Goal: Task Accomplishment & Management: Use online tool/utility

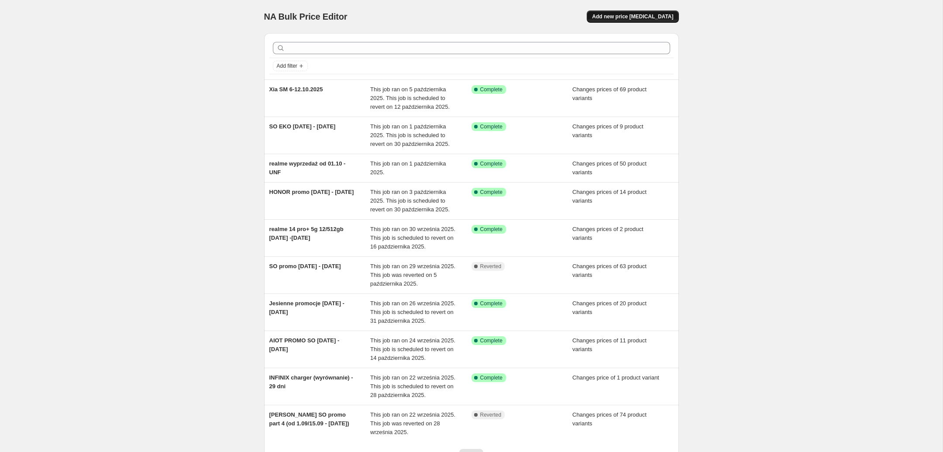
click at [642, 19] on span "Add new price [MEDICAL_DATA]" at bounding box center [632, 16] width 81 height 7
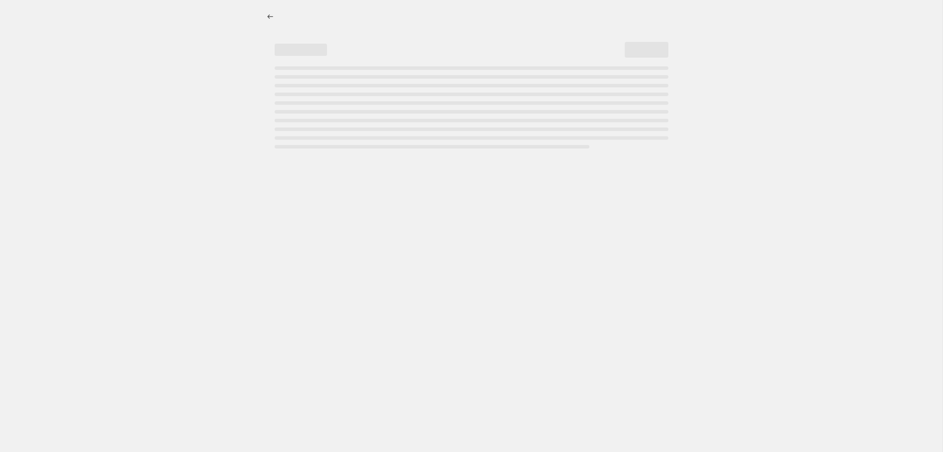
select select "percentage"
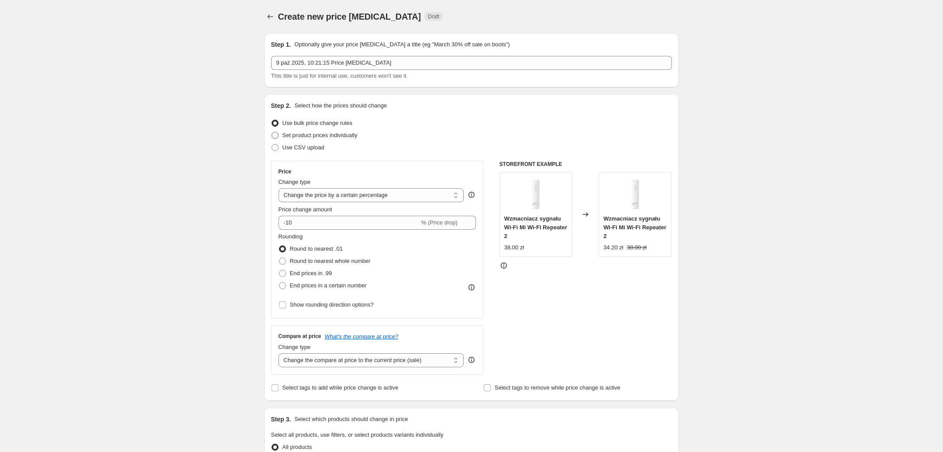
click at [274, 136] on span at bounding box center [275, 135] width 7 height 7
click at [272, 132] on input "Set product prices individually" at bounding box center [272, 132] width 0 height 0
radio input "true"
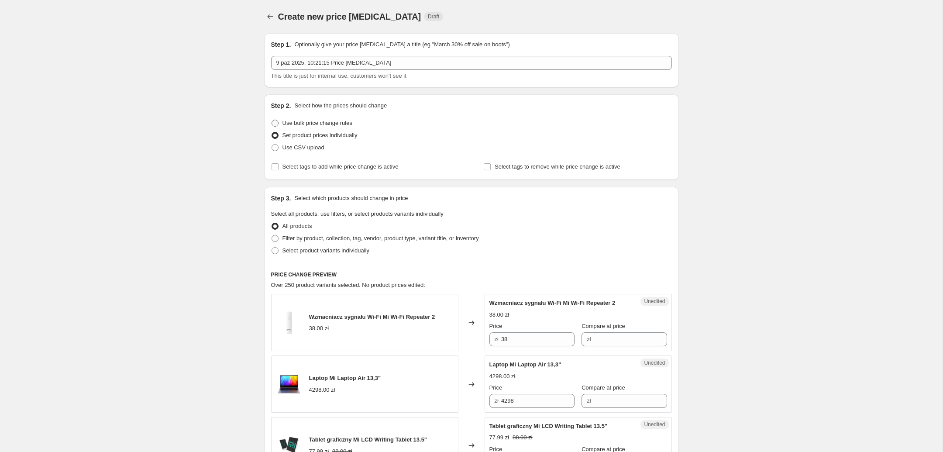
click at [276, 127] on label "Use bulk price change rules" at bounding box center [311, 123] width 81 height 12
click at [272, 120] on input "Use bulk price change rules" at bounding box center [272, 120] width 0 height 0
radio input "true"
select select "percentage"
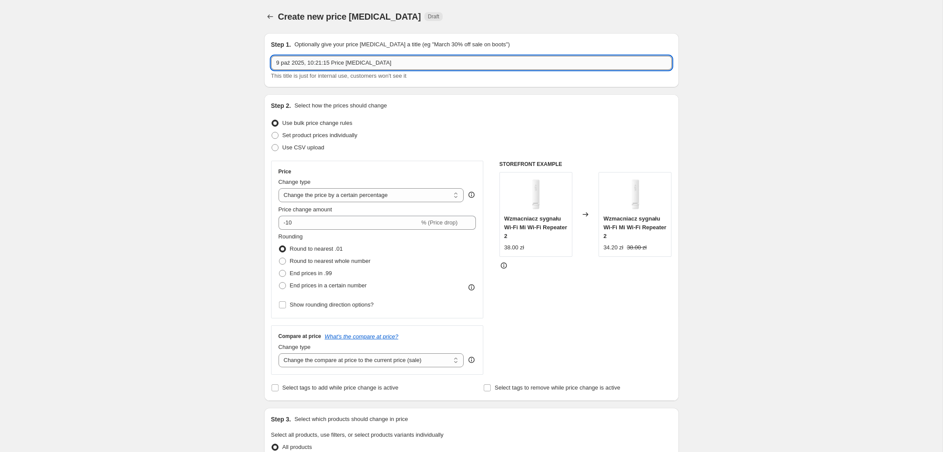
click at [383, 67] on input "9 paź 2025, 10:21:15 Price change job" at bounding box center [471, 63] width 401 height 14
click at [359, 60] on input "INFINIX do" at bounding box center [471, 63] width 401 height 14
type input "INFINIX do 31.10."
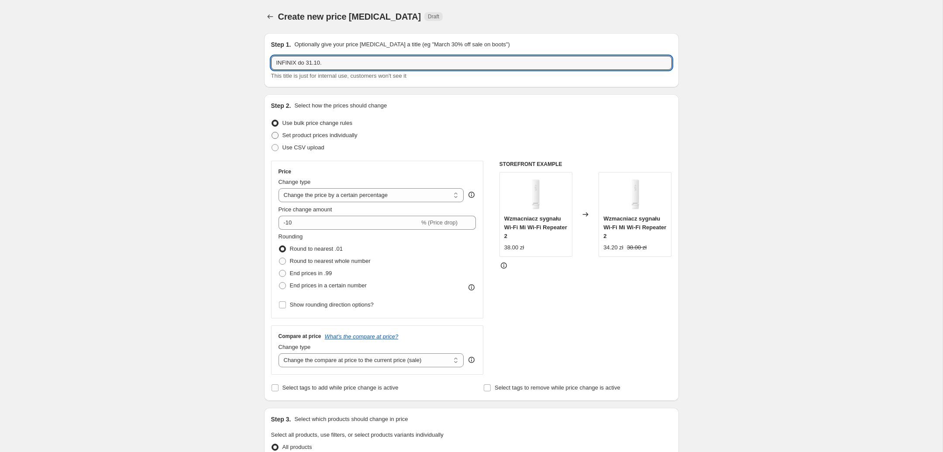
click at [314, 136] on span "Set product prices individually" at bounding box center [320, 135] width 75 height 7
click at [272, 132] on input "Set product prices individually" at bounding box center [272, 132] width 0 height 0
radio input "true"
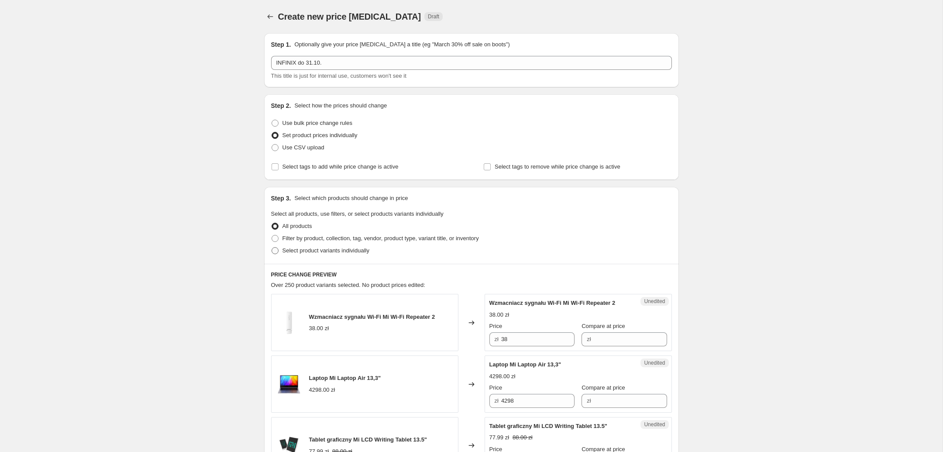
click at [275, 249] on span at bounding box center [275, 250] width 7 height 7
click at [272, 248] on input "Select product variants individually" at bounding box center [272, 247] width 0 height 0
radio input "true"
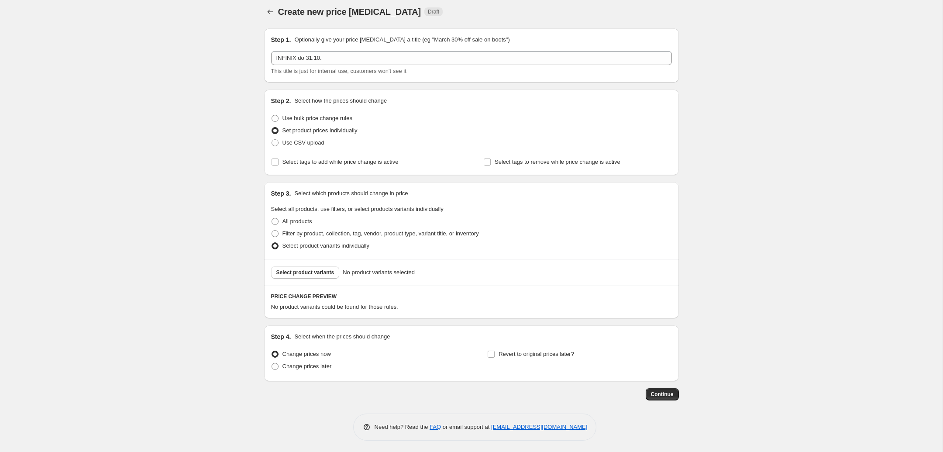
scroll to position [7, 0]
click at [311, 273] on span "Select product variants" at bounding box center [305, 270] width 58 height 7
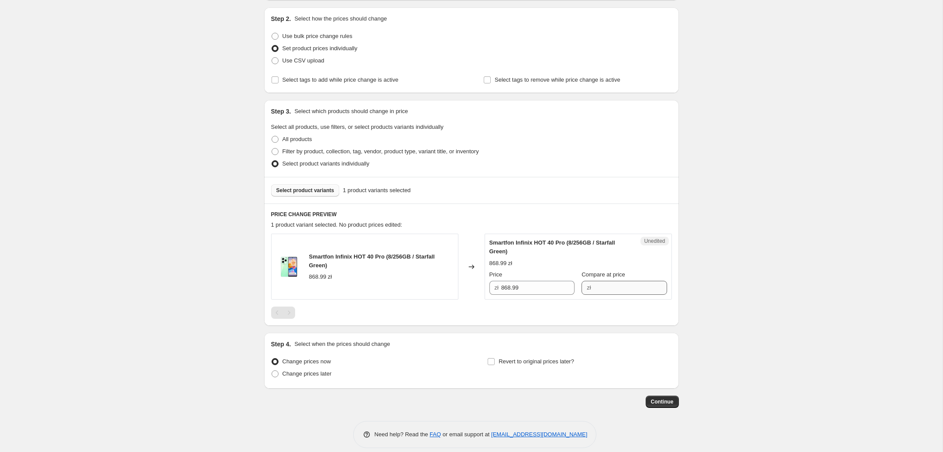
scroll to position [97, 0]
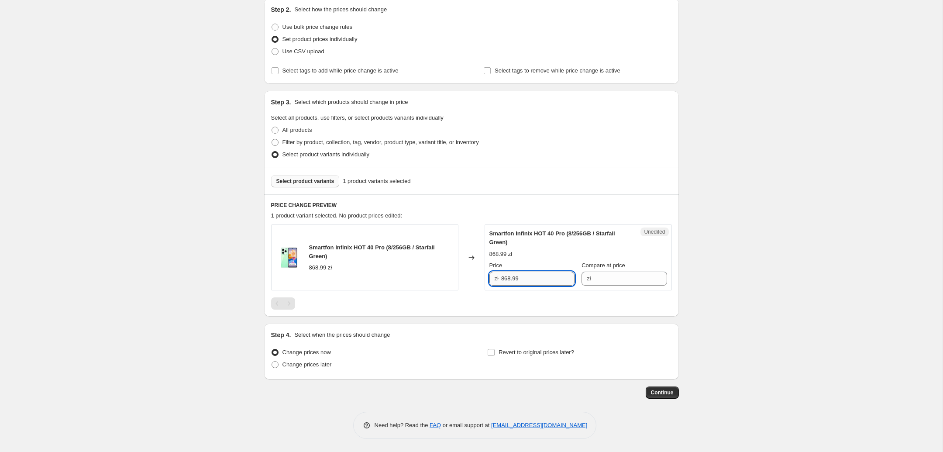
click at [526, 278] on input "868.99" at bounding box center [537, 279] width 73 height 14
click at [605, 269] on span "Compare at price" at bounding box center [604, 265] width 44 height 7
click at [605, 272] on input "Compare at price" at bounding box center [630, 279] width 73 height 14
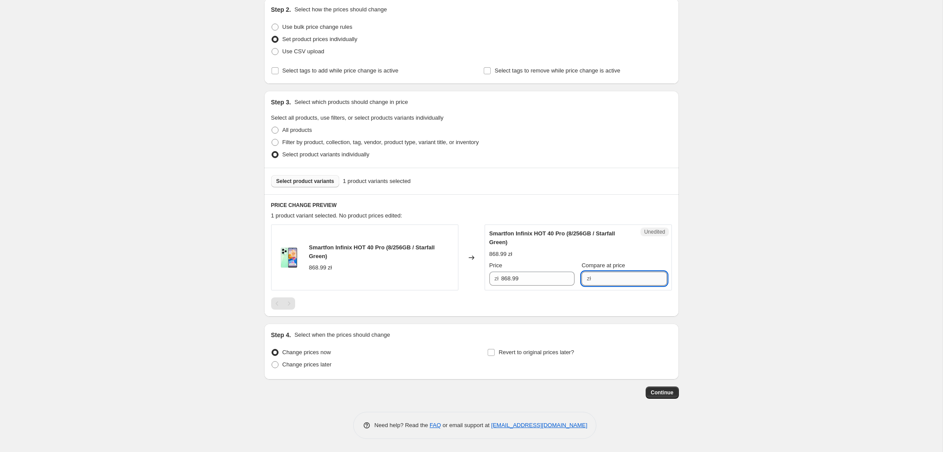
click at [610, 276] on input "Compare at price" at bounding box center [630, 279] width 73 height 14
paste input "868.99"
type input "868.99"
click at [528, 276] on input "868.99" at bounding box center [537, 279] width 73 height 14
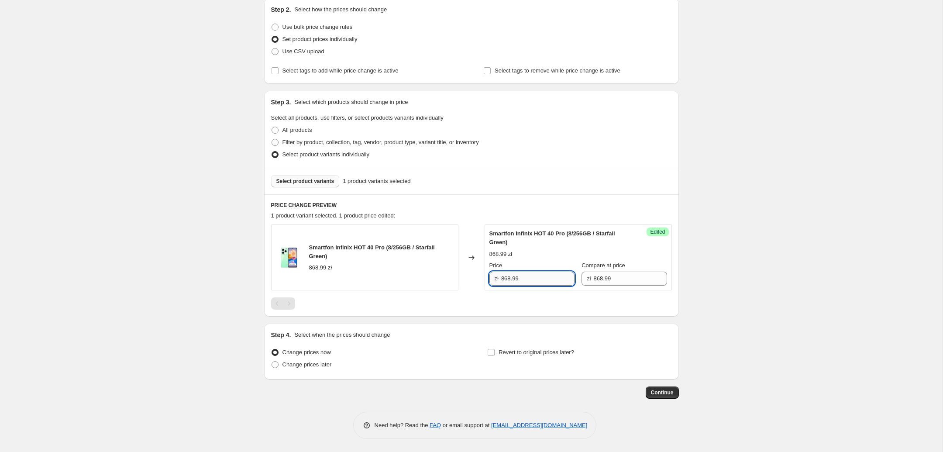
click at [526, 276] on input "868.99" at bounding box center [537, 279] width 73 height 14
type input "599"
click at [549, 259] on div "Smartfon Infinix HOT 40 Pro (8/256GB / Starfall Green) 868.99 zł Price zł 599 C…" at bounding box center [579, 257] width 178 height 56
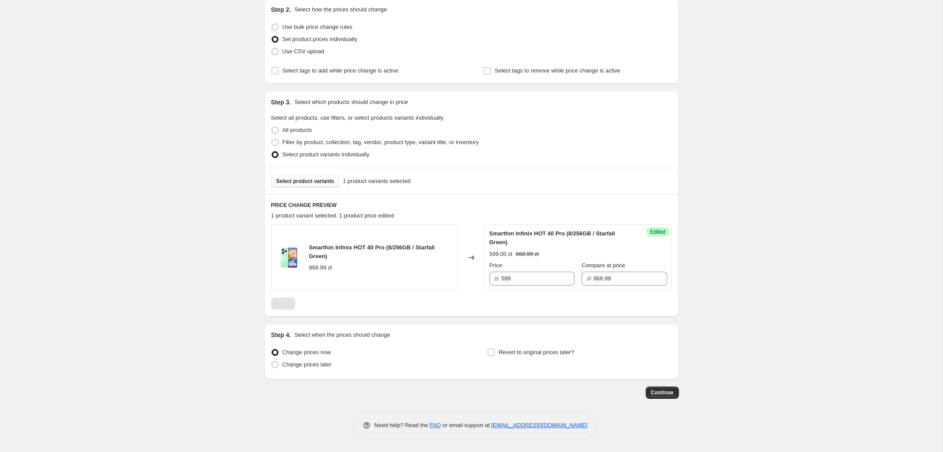
click at [318, 187] on button "Select product variants" at bounding box center [305, 181] width 69 height 12
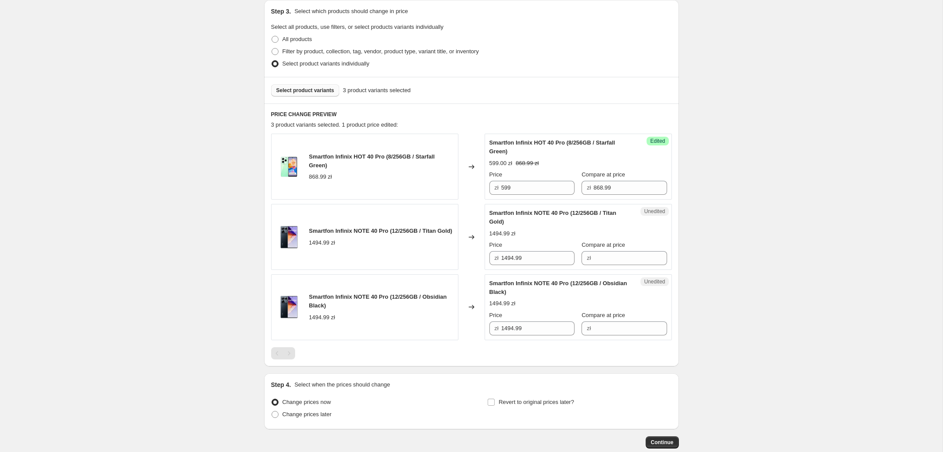
scroll to position [188, 0]
click at [532, 332] on input "1494.99" at bounding box center [537, 327] width 73 height 14
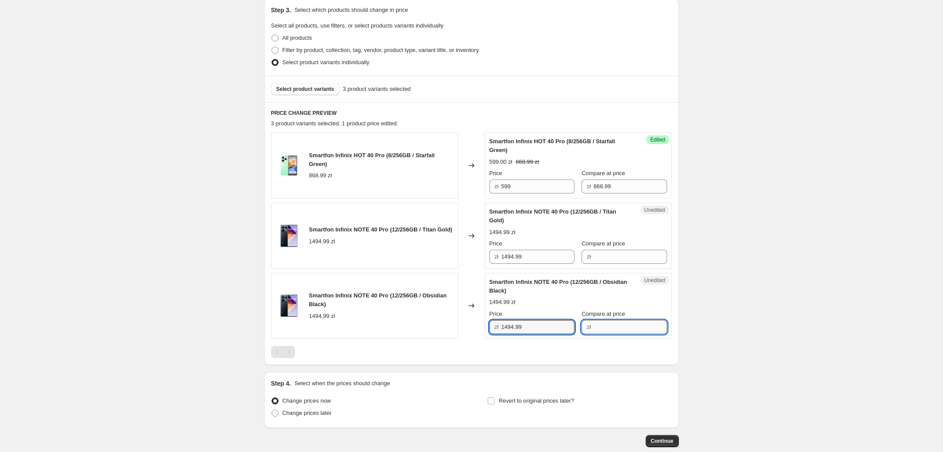
click at [629, 324] on input "Compare at price" at bounding box center [630, 327] width 73 height 14
paste input "1494.99"
type input "1494.99"
click at [542, 334] on input "1494.99" at bounding box center [537, 327] width 73 height 14
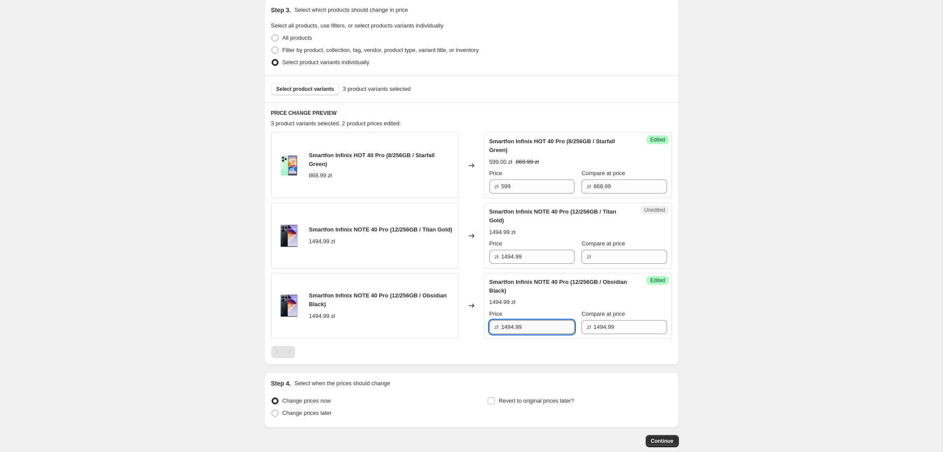
click at [542, 334] on input "1494.99" at bounding box center [537, 327] width 73 height 14
type input "899"
click at [559, 307] on div "1494.99 zł" at bounding box center [579, 302] width 178 height 9
click at [308, 92] on span "Select product variants" at bounding box center [305, 89] width 58 height 7
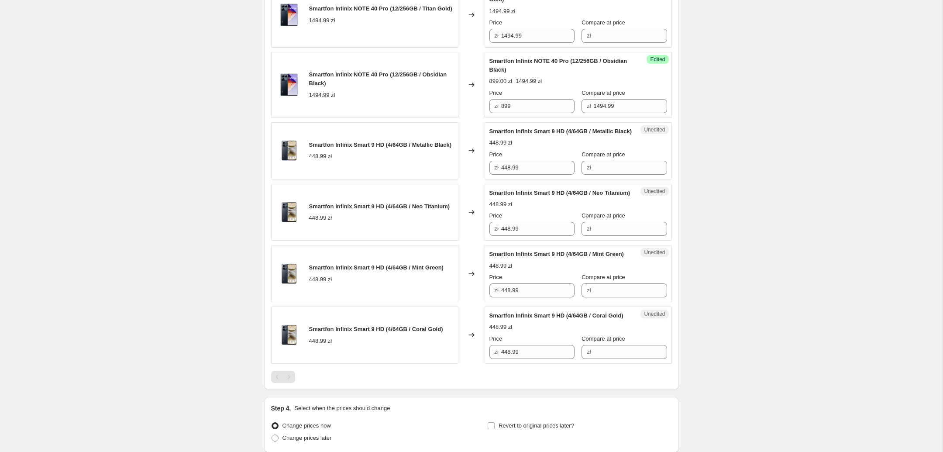
scroll to position [417, 0]
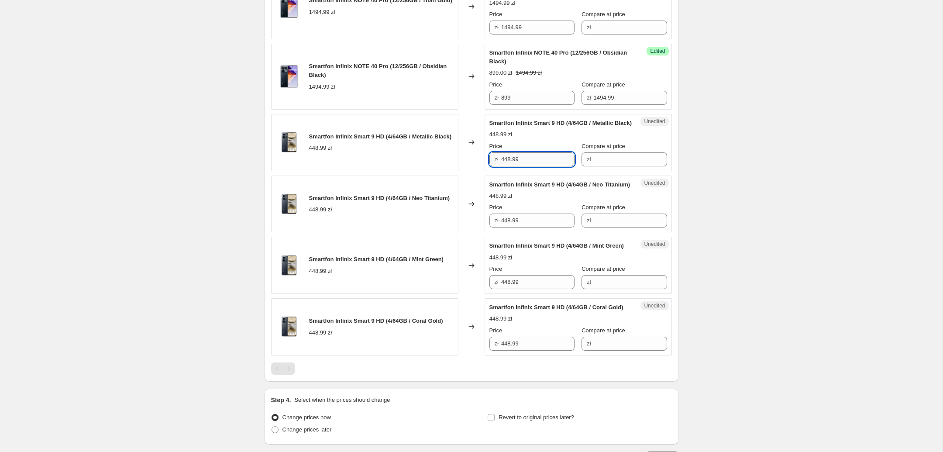
click at [537, 166] on input "448.99" at bounding box center [537, 159] width 73 height 14
click at [635, 166] on input "Compare at price" at bounding box center [630, 159] width 73 height 14
paste input "448.99"
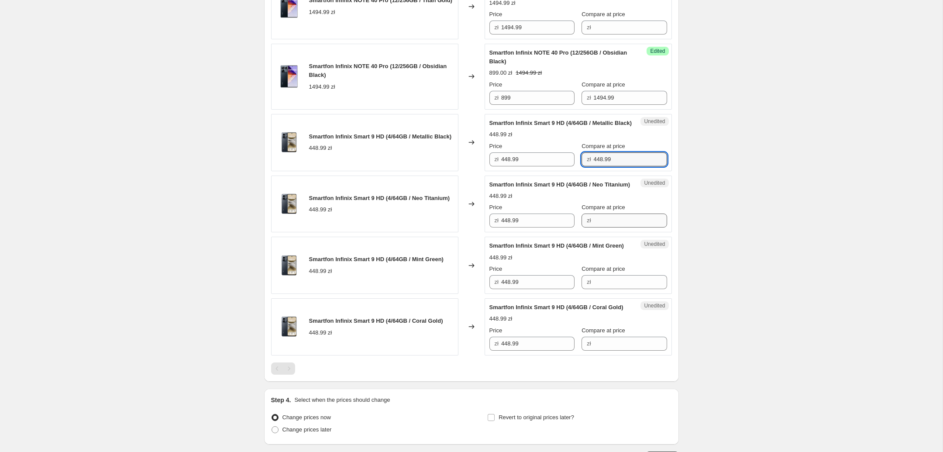
type input "448.99"
click at [610, 228] on input "Compare at price" at bounding box center [630, 221] width 73 height 14
paste input "448.99"
type input "448.99"
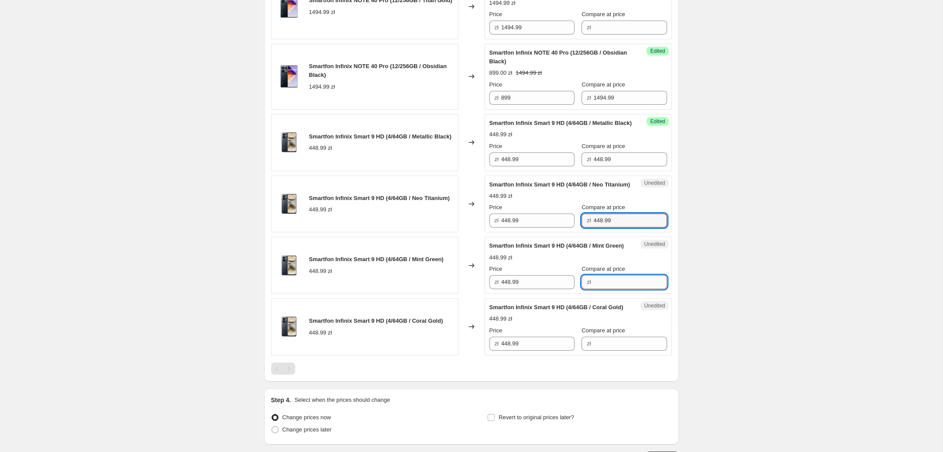
click at [600, 289] on input "Compare at price" at bounding box center [630, 282] width 73 height 14
paste input "448.99"
type input "448.99"
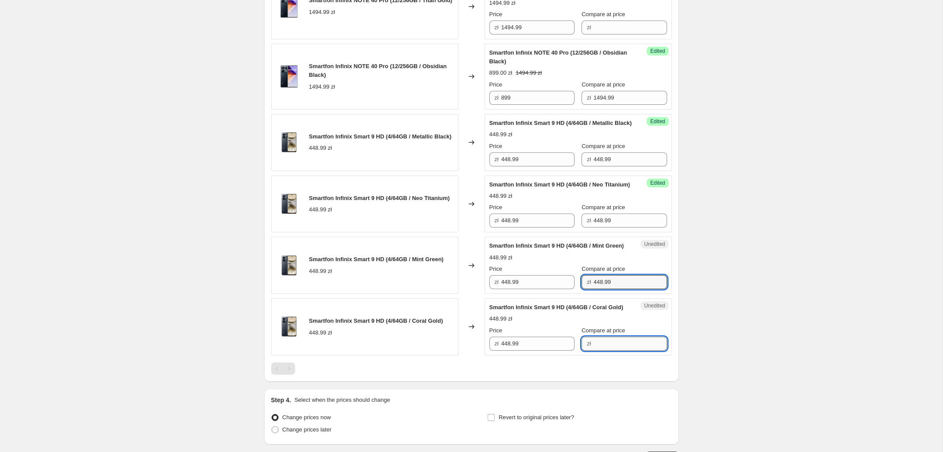
click at [613, 351] on input "Compare at price" at bounding box center [630, 344] width 73 height 14
paste input "448.99"
type input "448.99"
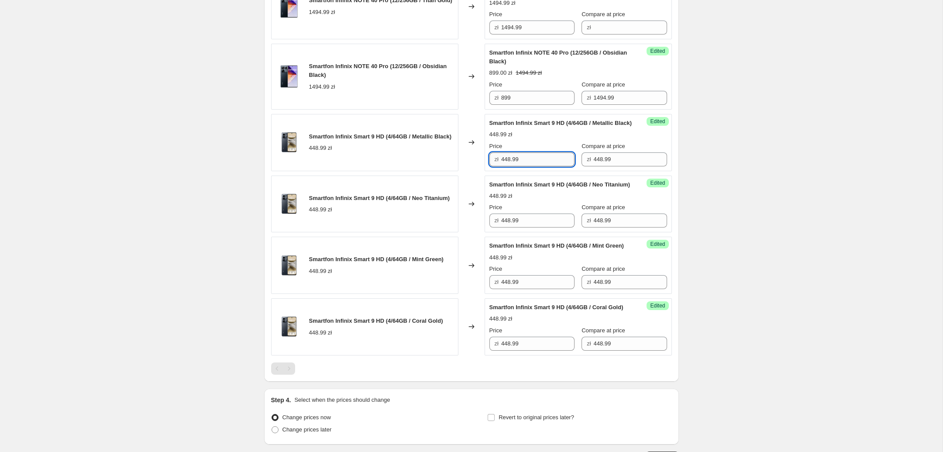
click at [529, 166] on input "448.99" at bounding box center [537, 159] width 73 height 14
click at [528, 166] on input "448.99" at bounding box center [537, 159] width 73 height 14
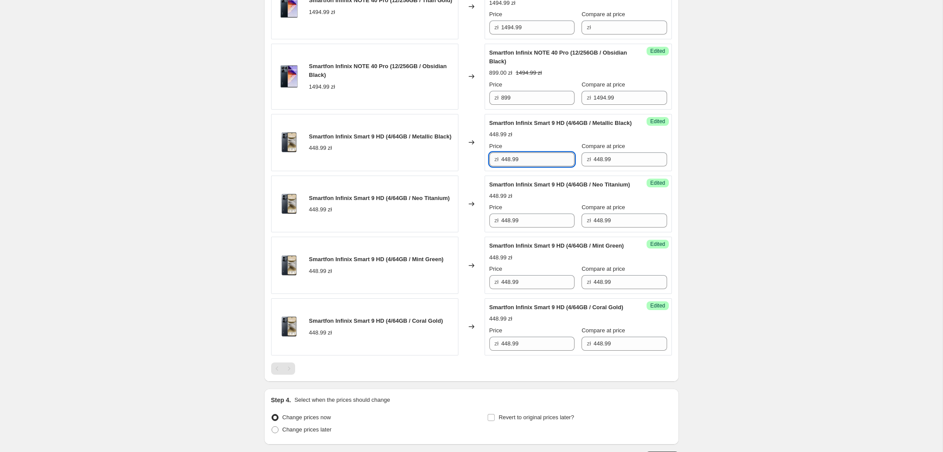
drag, startPoint x: 528, startPoint y: 169, endPoint x: 497, endPoint y: 177, distance: 31.6
click at [501, 166] on input "448.99" at bounding box center [537, 159] width 73 height 14
type input "299"
click at [530, 228] on input "448.99" at bounding box center [537, 221] width 73 height 14
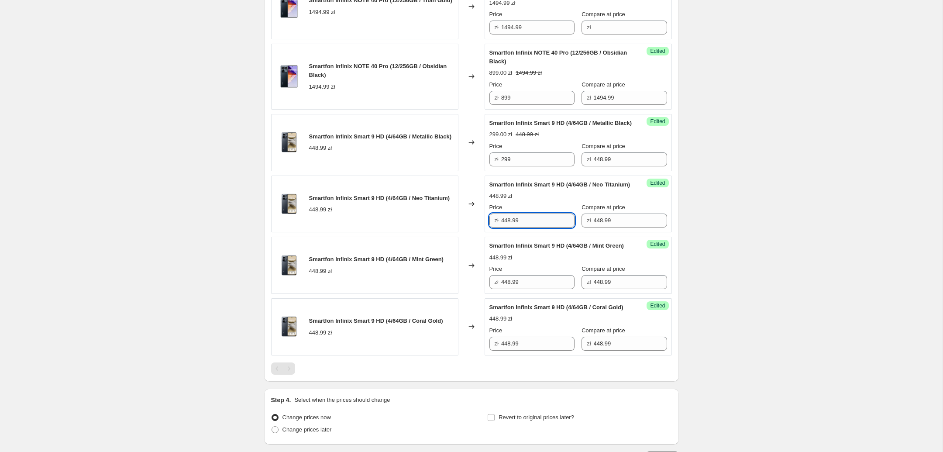
click at [530, 228] on input "448.99" at bounding box center [537, 221] width 73 height 14
paste input "2"
type input "299"
click at [533, 289] on input "448.99" at bounding box center [537, 282] width 73 height 14
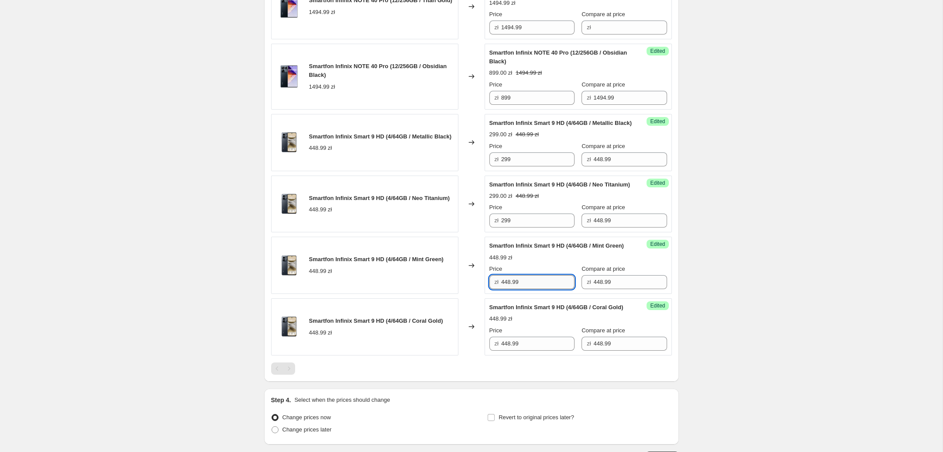
click at [533, 289] on input "448.99" at bounding box center [537, 282] width 73 height 14
paste input "2"
type input "299"
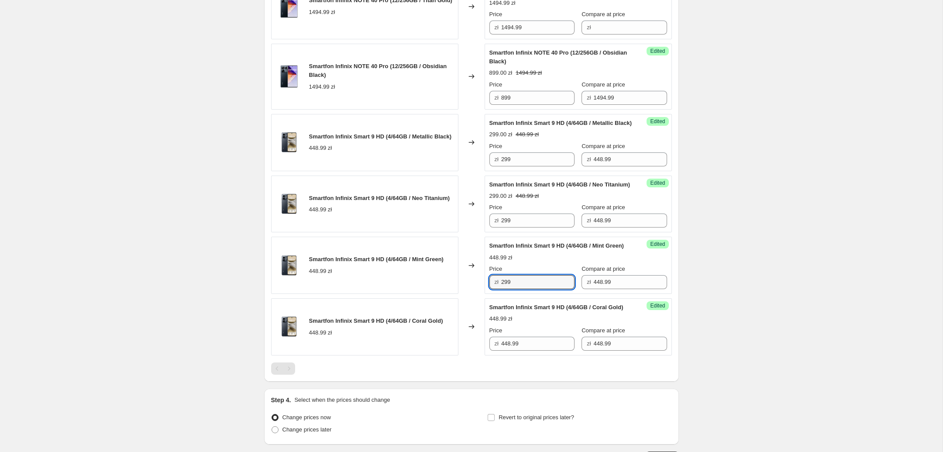
click at [527, 355] on div "Success Edited Smartfon Infinix Smart 9 HD (4/64GB / Coral Gold) 448.99 zł Pric…" at bounding box center [578, 326] width 187 height 57
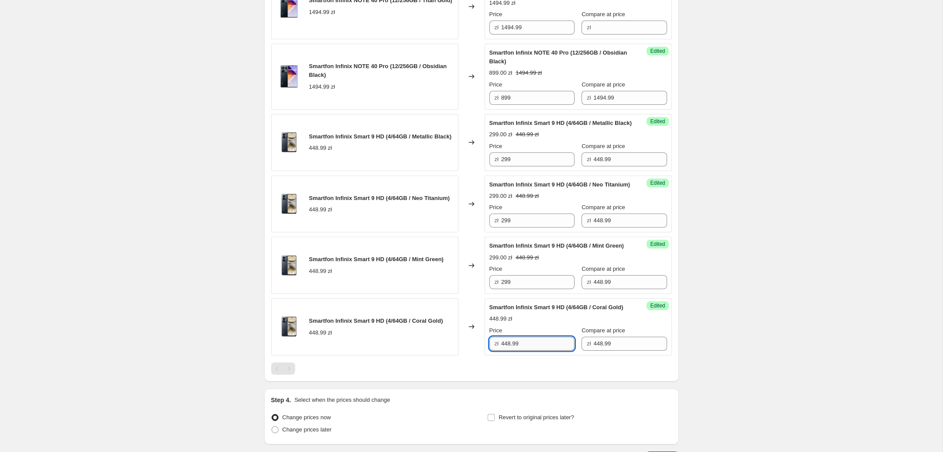
click at [530, 351] on input "448.99" at bounding box center [537, 344] width 73 height 14
paste input "2"
type input "299"
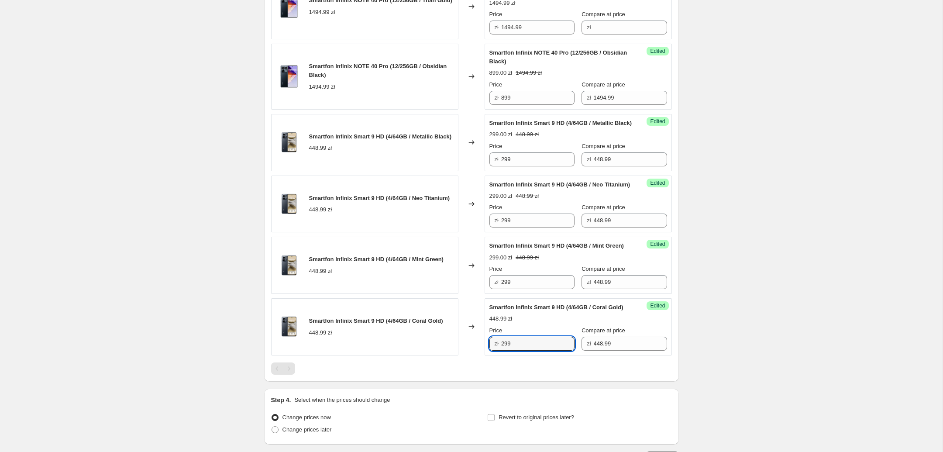
click at [735, 364] on div "Create new price change job. This page is ready Create new price change job Dra…" at bounding box center [471, 50] width 943 height 935
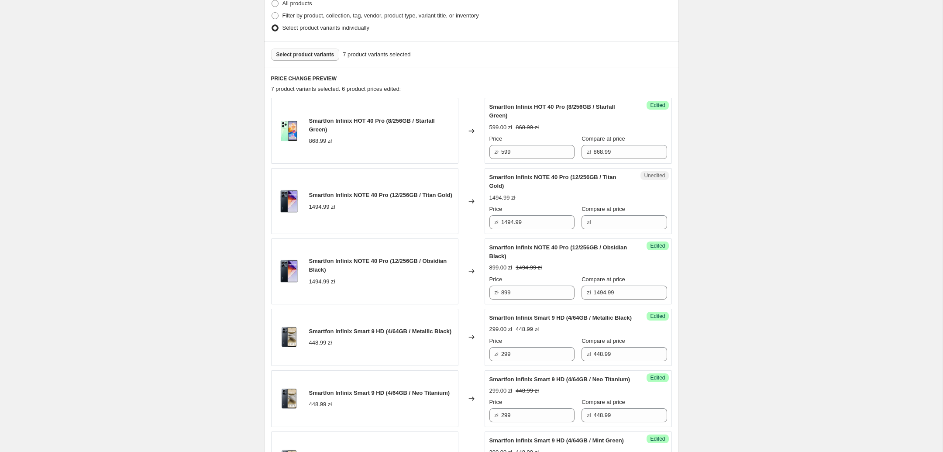
scroll to position [153, 0]
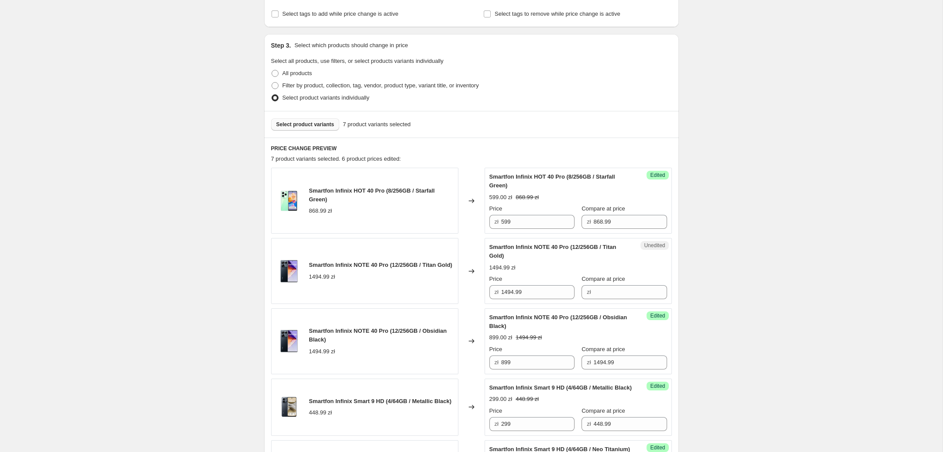
click at [321, 124] on span "Select product variants" at bounding box center [305, 124] width 58 height 7
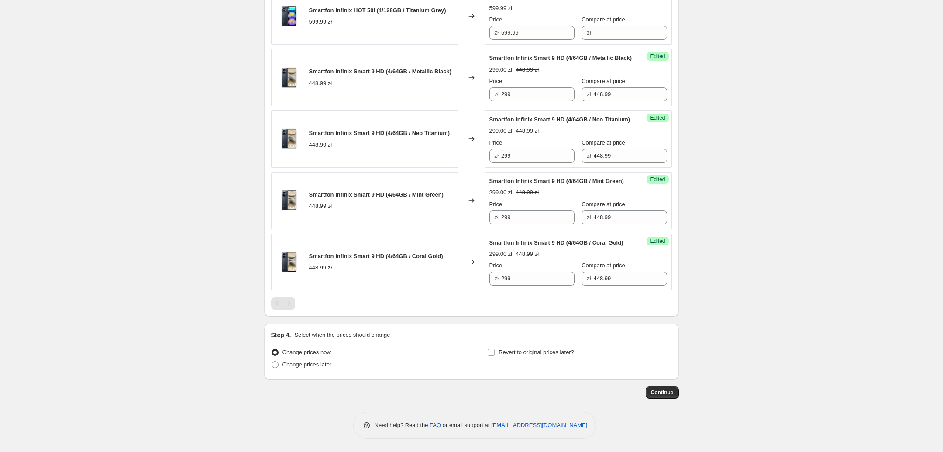
scroll to position [660, 0]
click at [294, 300] on div "Pagination" at bounding box center [289, 303] width 12 height 12
click at [288, 304] on div "Pagination" at bounding box center [289, 303] width 12 height 12
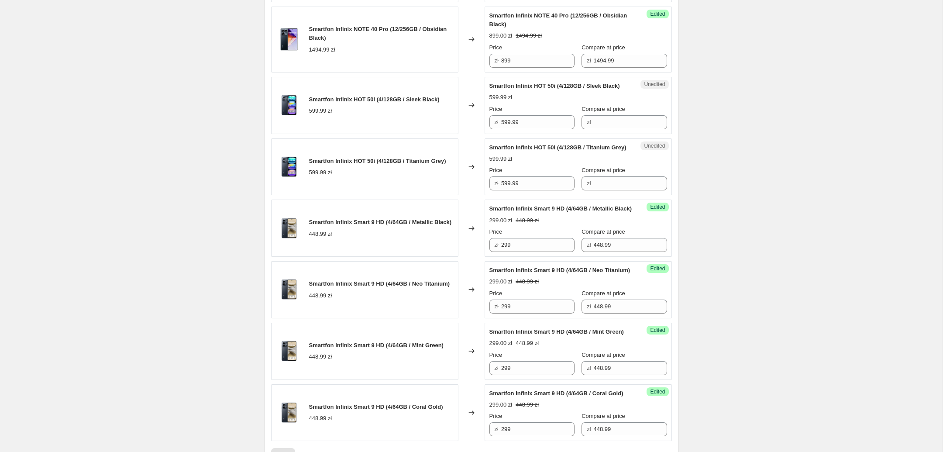
scroll to position [431, 0]
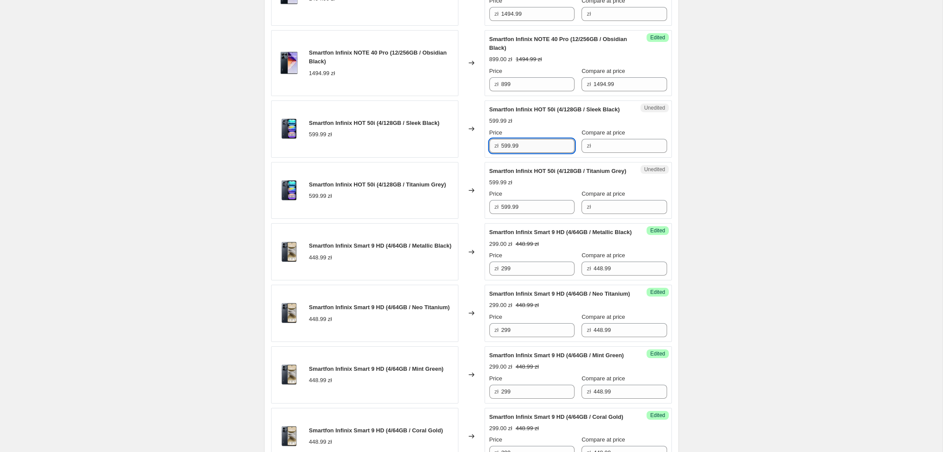
click at [534, 150] on input "599.99" at bounding box center [537, 146] width 73 height 14
click at [635, 153] on input "Compare at price" at bounding box center [630, 146] width 73 height 14
paste input "599.99"
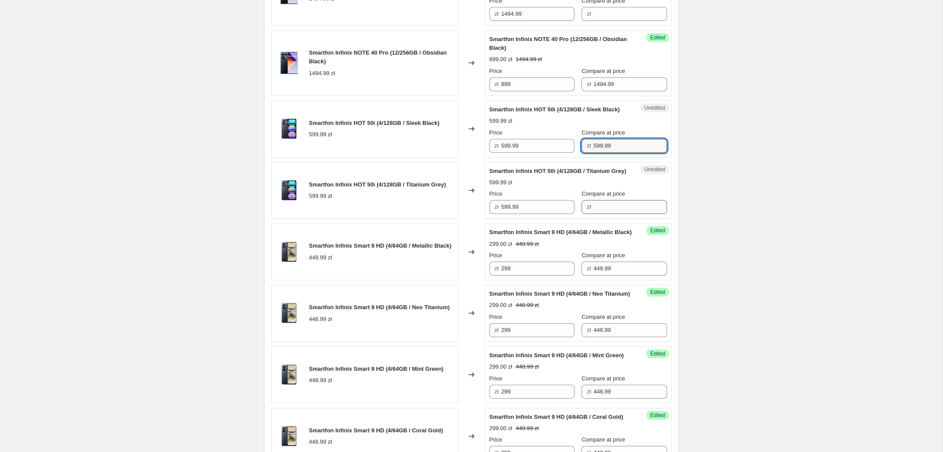
type input "599.99"
click at [618, 214] on input "Compare at price" at bounding box center [630, 207] width 73 height 14
paste input "599.99"
type input "599.99"
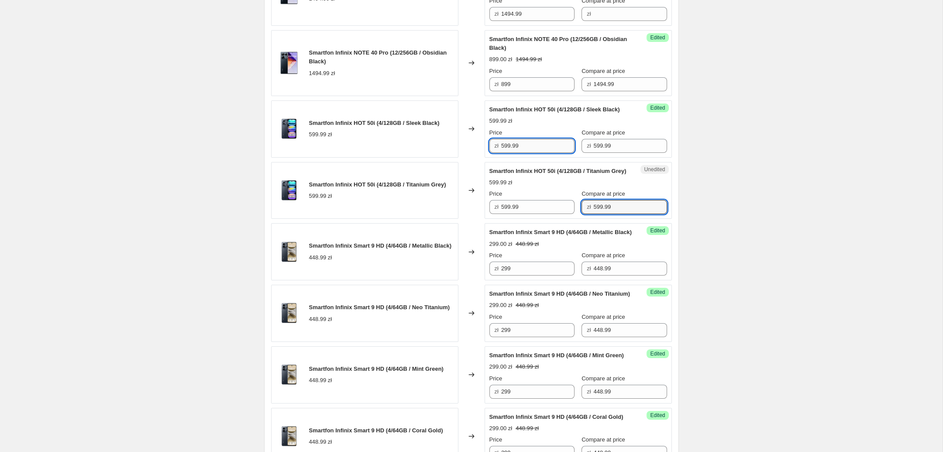
click at [538, 150] on input "599.99" at bounding box center [537, 146] width 73 height 14
type input "349"
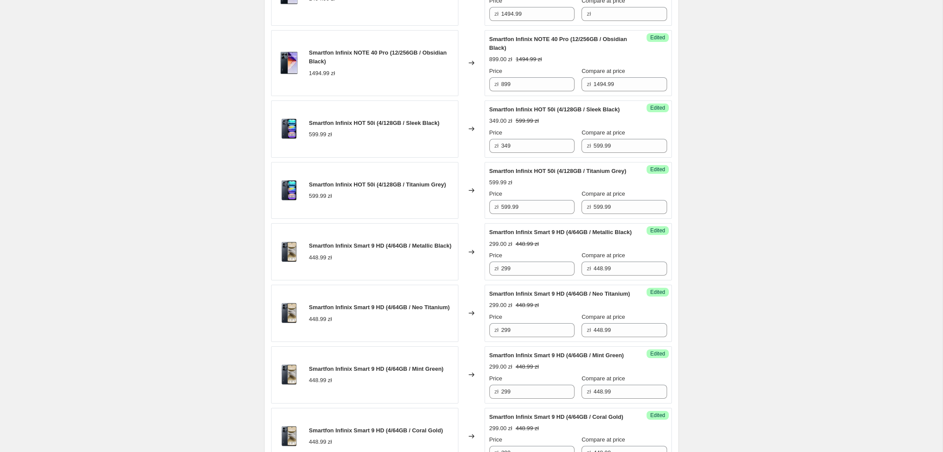
click at [537, 214] on div "Price zł 599.99" at bounding box center [532, 202] width 85 height 24
click at [530, 214] on input "599.99" at bounding box center [537, 207] width 73 height 14
paste input "34"
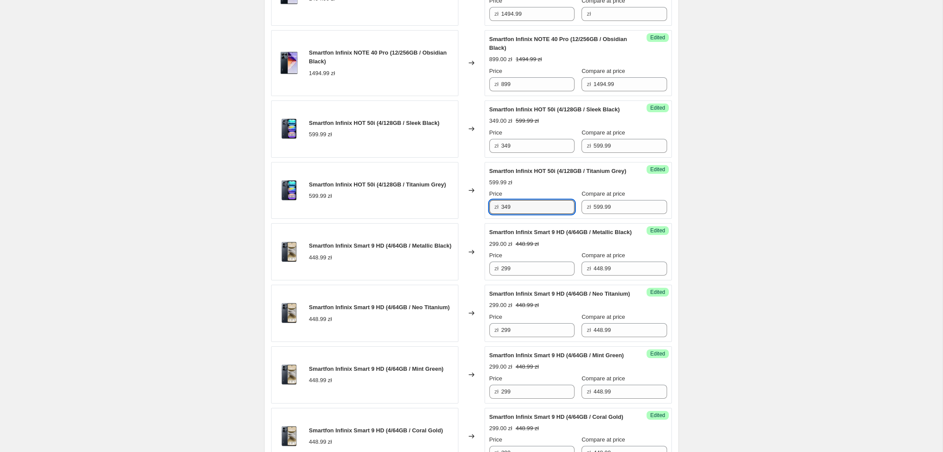
type input "349"
click at [552, 187] on div "599.99 zł" at bounding box center [579, 182] width 178 height 9
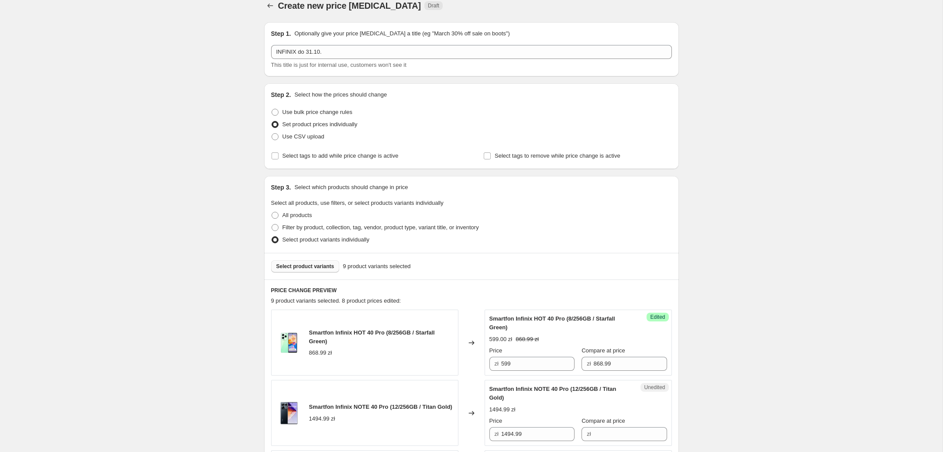
scroll to position [0, 0]
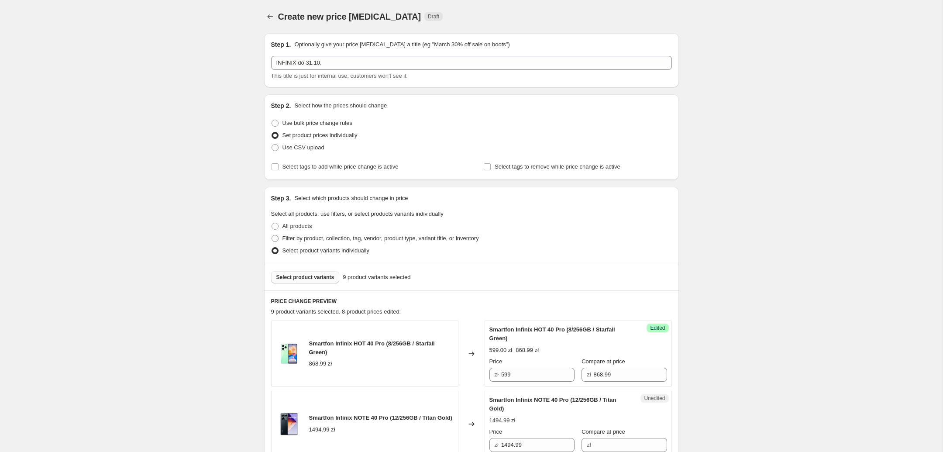
click at [317, 275] on span "Select product variants" at bounding box center [305, 277] width 58 height 7
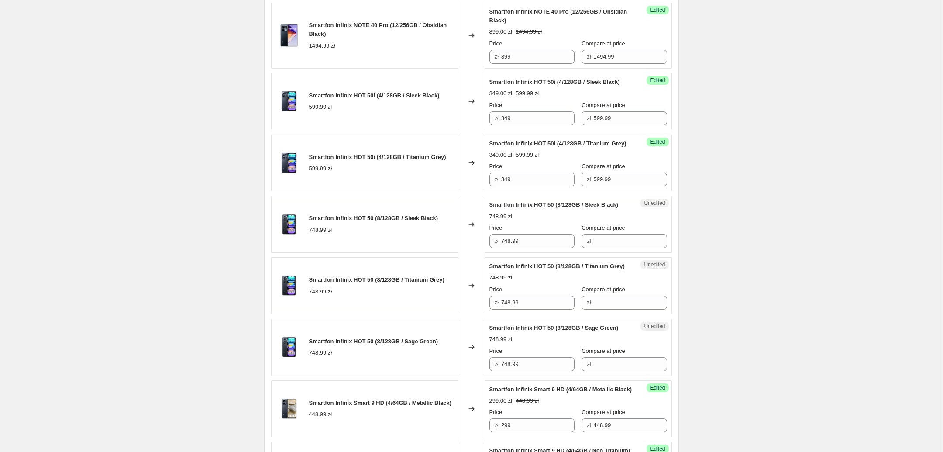
scroll to position [504, 0]
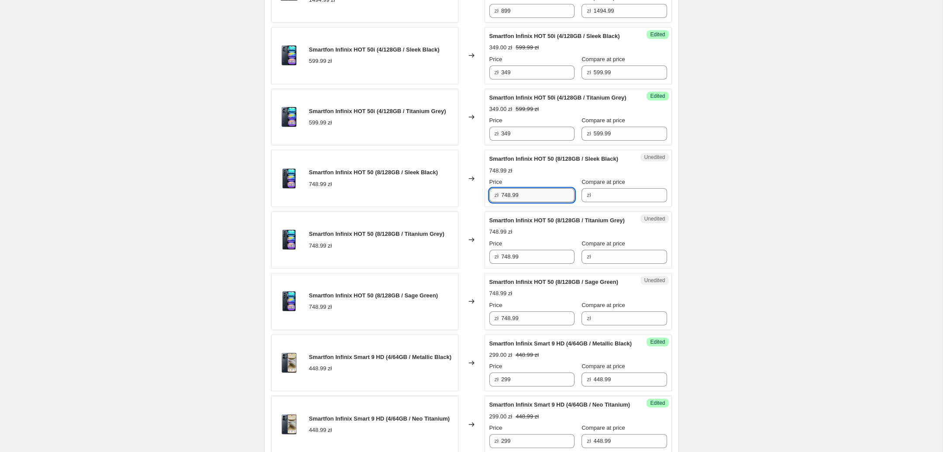
click at [540, 202] on input "748.99" at bounding box center [537, 195] width 73 height 14
click at [634, 202] on input "Compare at price" at bounding box center [630, 195] width 73 height 14
paste input "748.99"
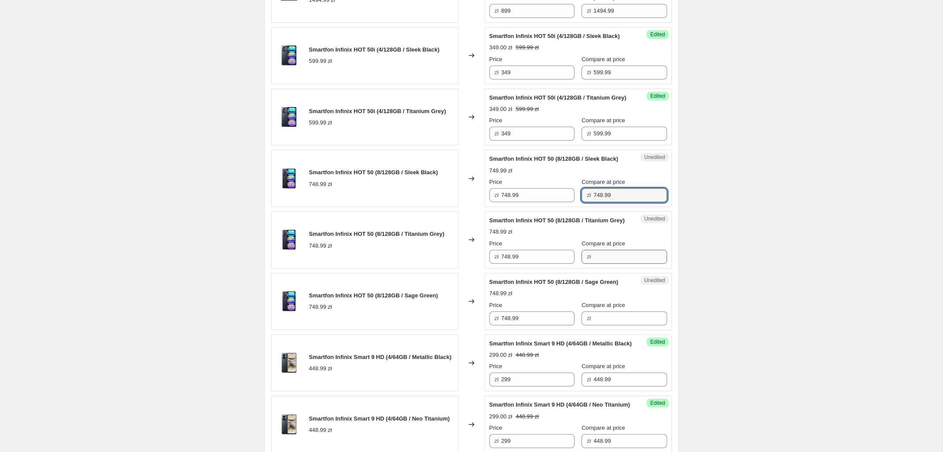
type input "748.99"
click at [617, 264] on input "Compare at price" at bounding box center [630, 257] width 73 height 14
paste input "748.99"
type input "748.99"
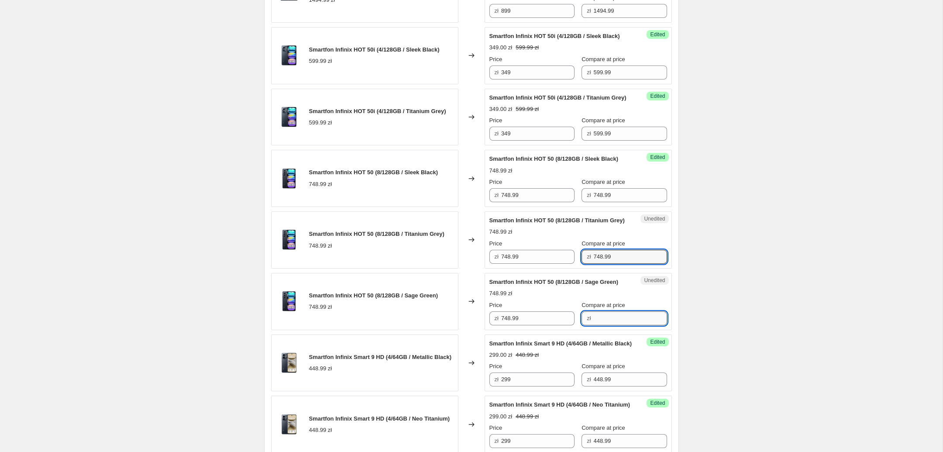
click at [615, 325] on input "Compare at price" at bounding box center [630, 318] width 73 height 14
paste input "748.99"
type input "748.99"
click at [668, 330] on div "Unedited Smartfon Infinix HOT 50 (8/128GB / Sage Green) 748.99 zł Price zł 748.…" at bounding box center [578, 301] width 187 height 57
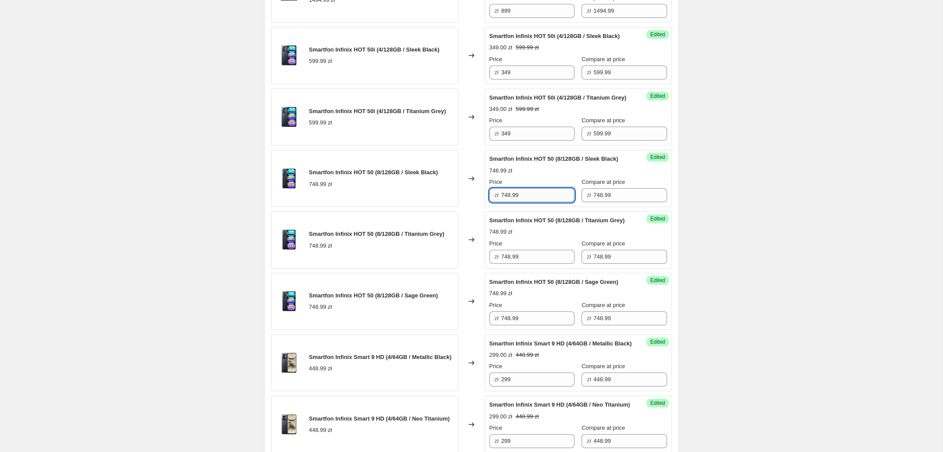
click at [541, 202] on input "748.99" at bounding box center [537, 195] width 73 height 14
click at [539, 202] on input "748.99" at bounding box center [537, 195] width 73 height 14
type input "499"
click at [520, 264] on input "748.99" at bounding box center [537, 257] width 73 height 14
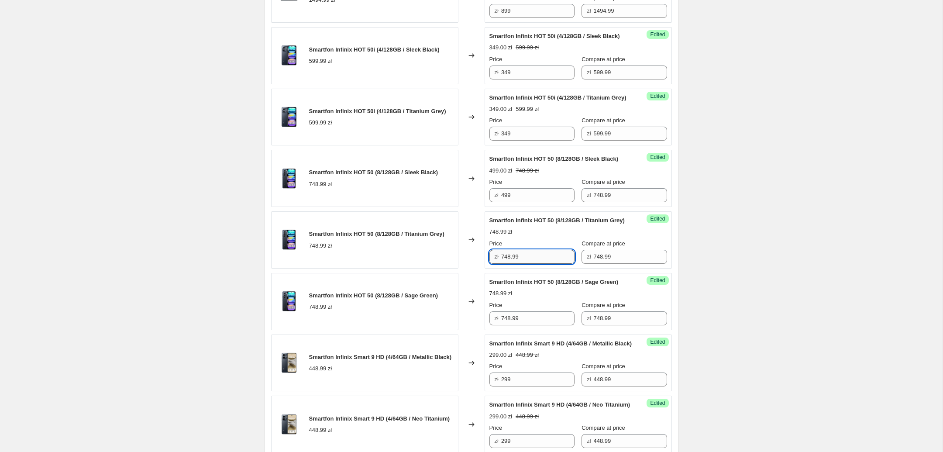
click at [520, 264] on input "748.99" at bounding box center [537, 257] width 73 height 14
paste input "4"
type input "499"
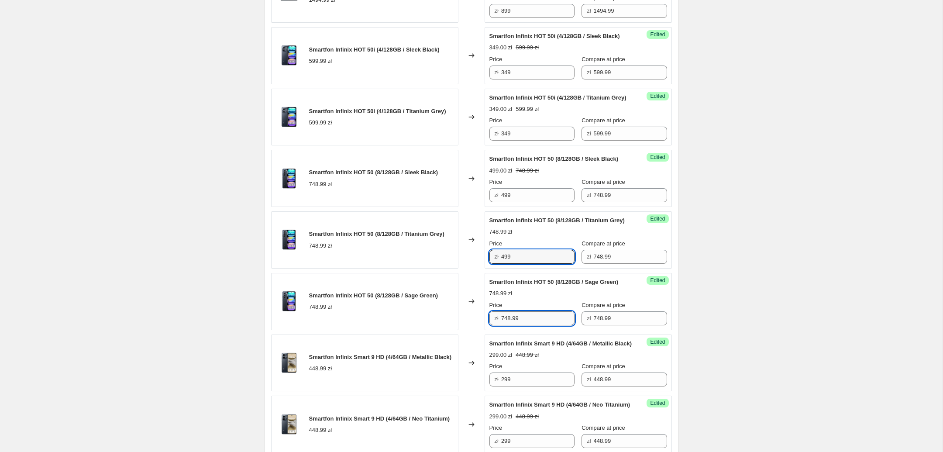
click at [527, 325] on input "748.99" at bounding box center [537, 318] width 73 height 14
paste input "4"
type input "499"
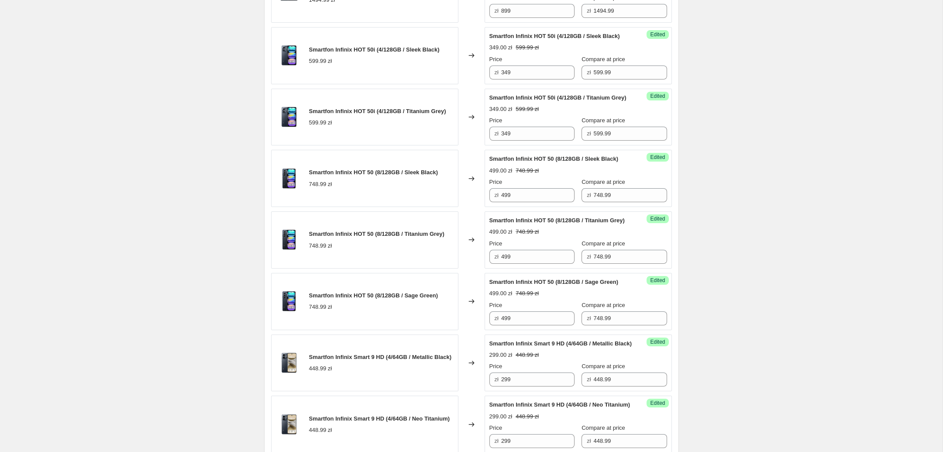
click at [735, 293] on div "Create new price change job. This page is ready Create new price change job Dra…" at bounding box center [471, 117] width 943 height 1242
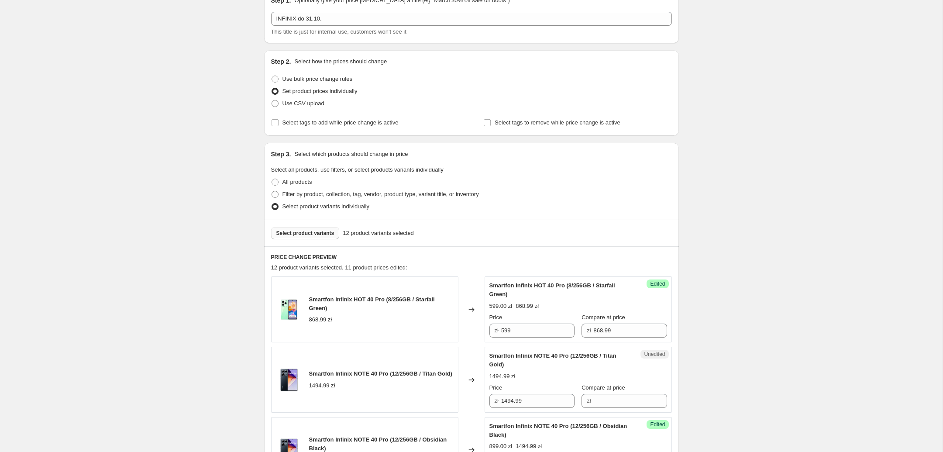
scroll to position [46, 0]
click at [309, 231] on span "Select product variants" at bounding box center [305, 231] width 58 height 7
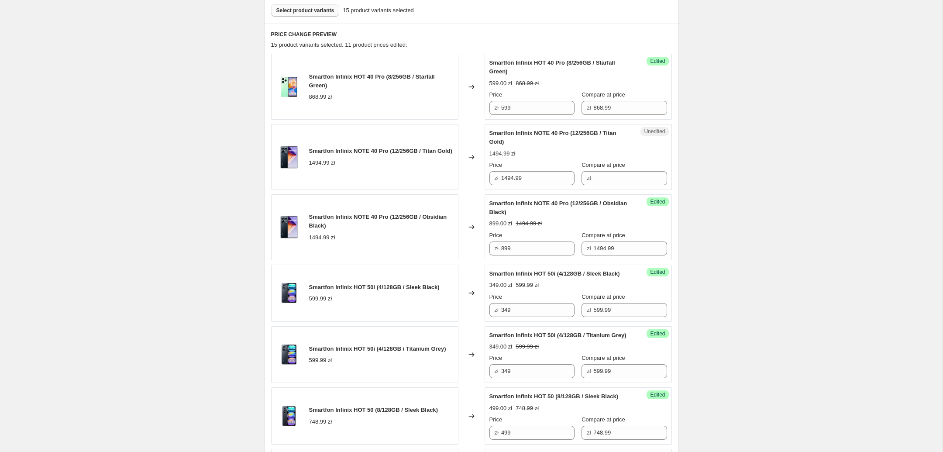
scroll to position [229, 0]
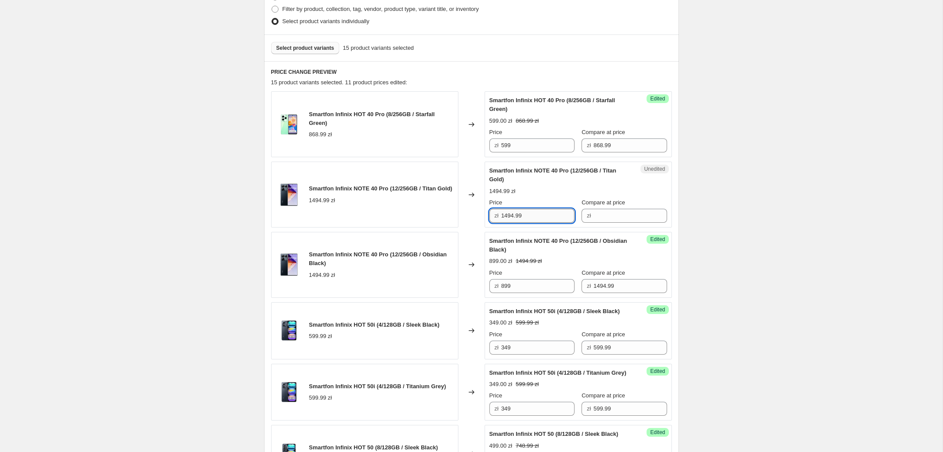
click at [532, 218] on input "1494.99" at bounding box center [537, 216] width 73 height 14
click at [537, 220] on input "1494.99" at bounding box center [537, 216] width 73 height 14
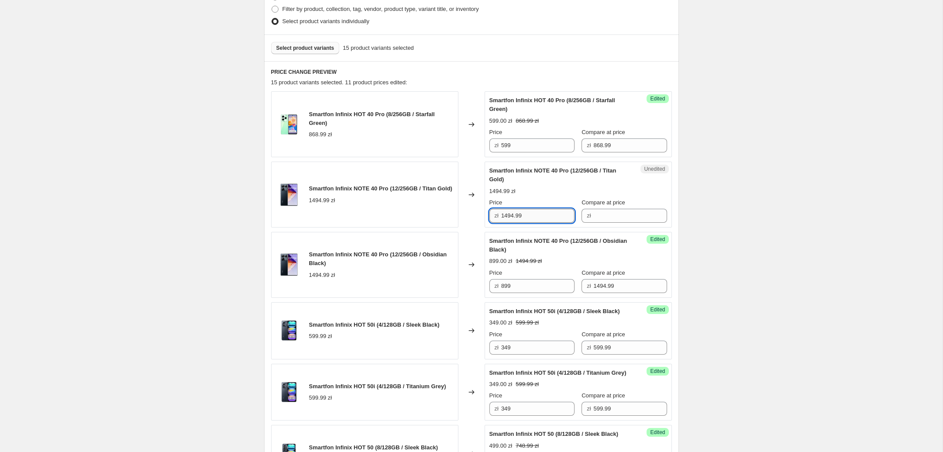
click at [537, 220] on input "1494.99" at bounding box center [537, 216] width 73 height 14
click at [607, 216] on input "Compare at price" at bounding box center [630, 216] width 73 height 14
paste input "1494.99"
type input "1494.99"
click at [554, 216] on input "1494.99" at bounding box center [537, 216] width 73 height 14
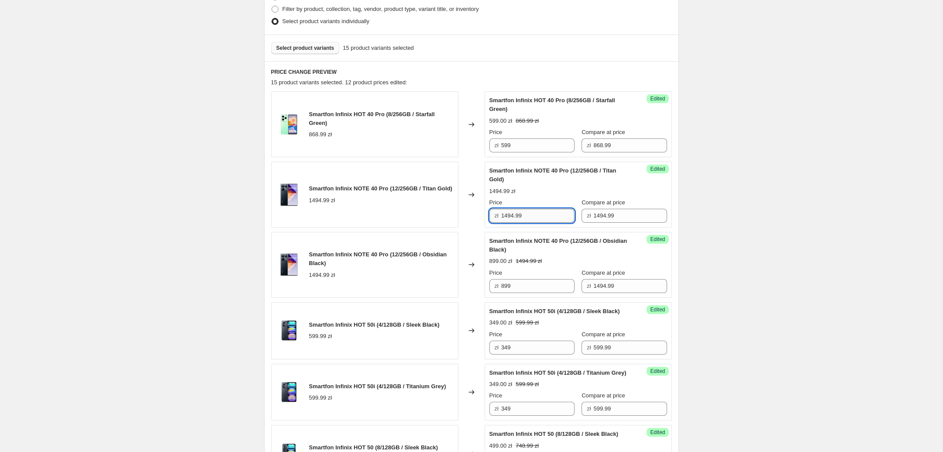
click at [554, 216] on input "1494.99" at bounding box center [537, 216] width 73 height 14
click at [552, 217] on input "1494.99" at bounding box center [537, 216] width 73 height 14
type input "899"
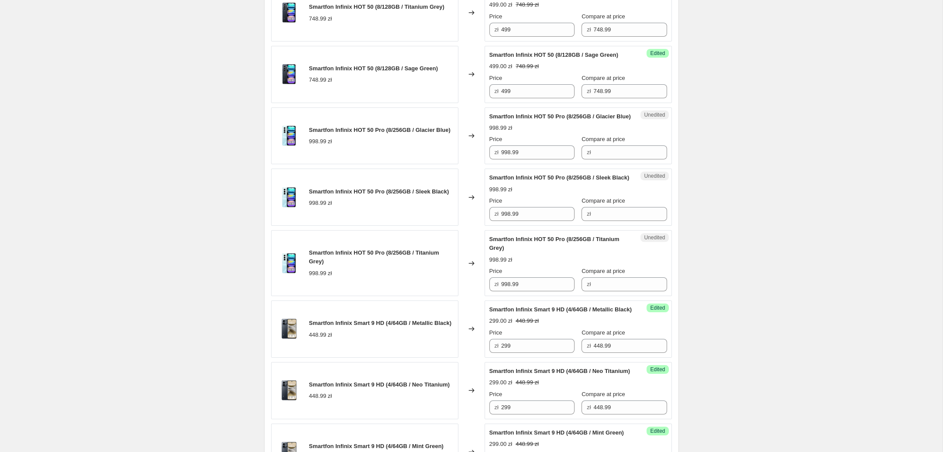
scroll to position [734, 0]
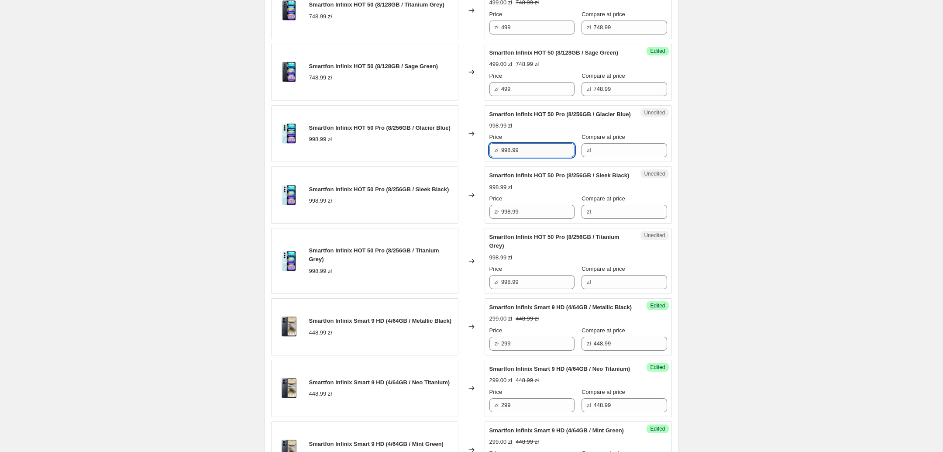
click at [537, 157] on input "998.99" at bounding box center [537, 150] width 73 height 14
click at [608, 157] on input "Compare at price" at bounding box center [630, 150] width 73 height 14
paste input "998.99"
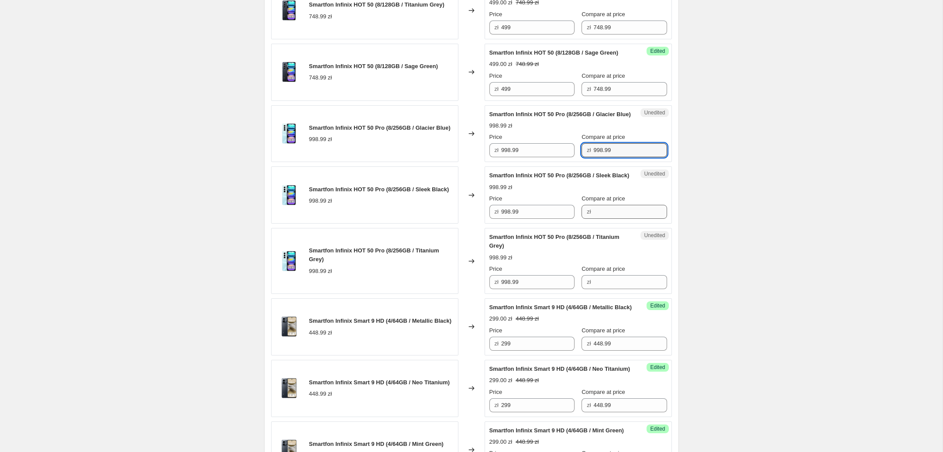
type input "998.99"
click at [615, 219] on input "Compare at price" at bounding box center [630, 212] width 73 height 14
paste input "998.99"
type input "998.99"
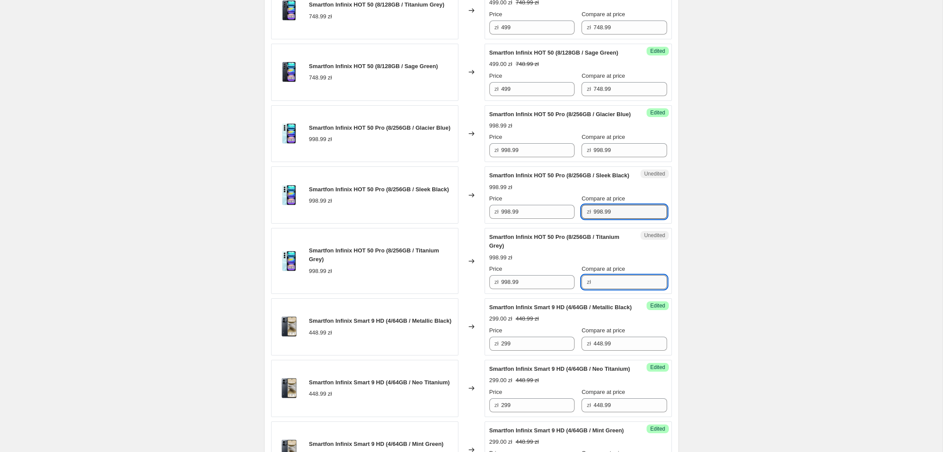
click at [615, 289] on input "Compare at price" at bounding box center [630, 282] width 73 height 14
paste input "998.99"
type input "998.99"
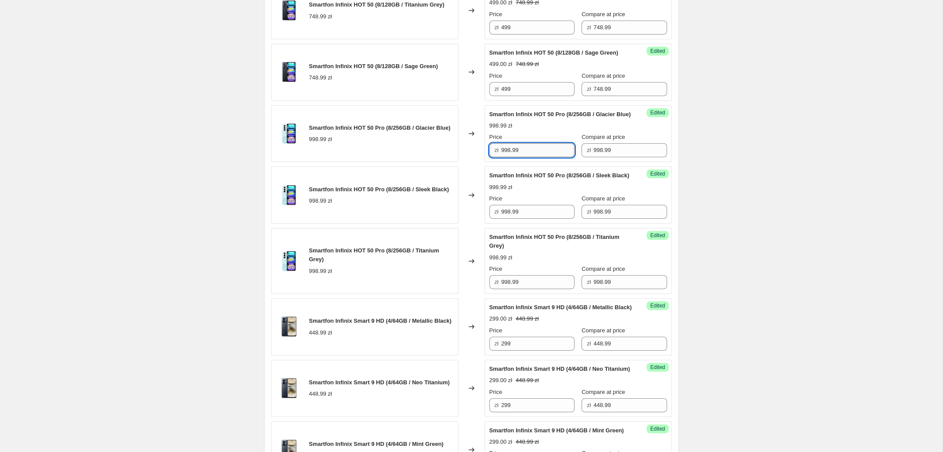
click at [534, 157] on input "998.99" at bounding box center [537, 150] width 73 height 14
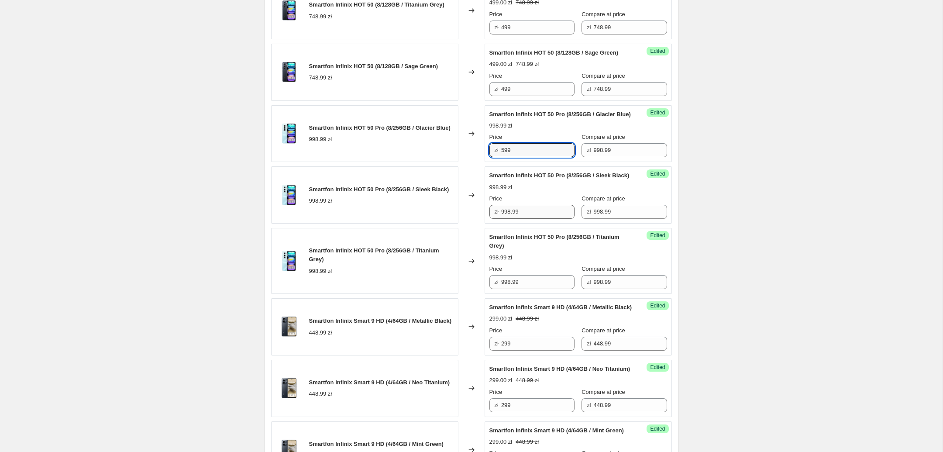
type input "599"
click at [533, 219] on input "998.99" at bounding box center [537, 212] width 73 height 14
paste input "5"
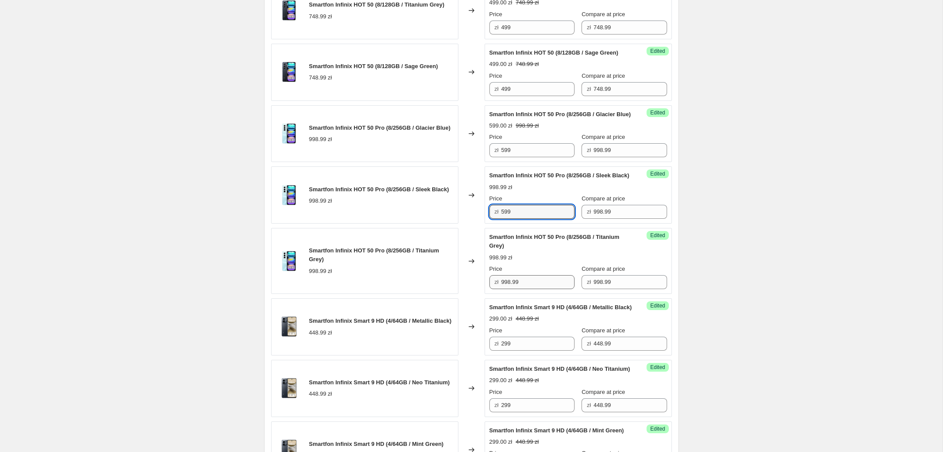
type input "599"
click at [538, 289] on input "998.99" at bounding box center [537, 282] width 73 height 14
paste input "5"
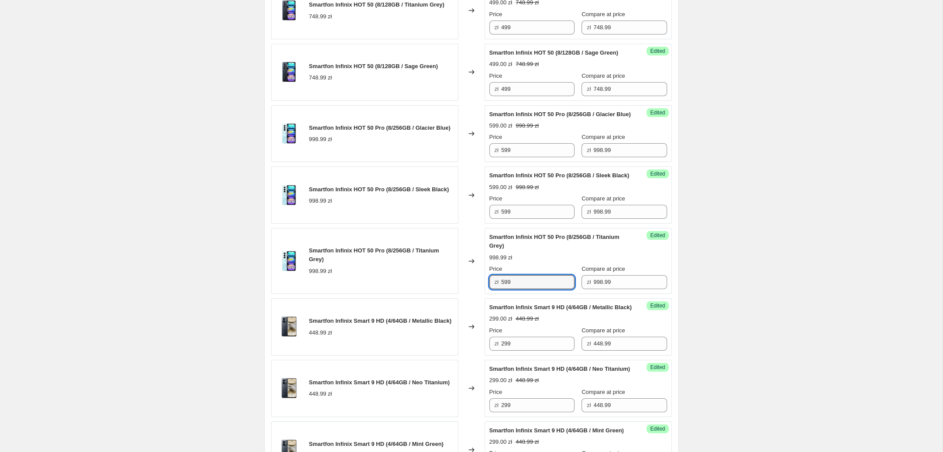
type input "599"
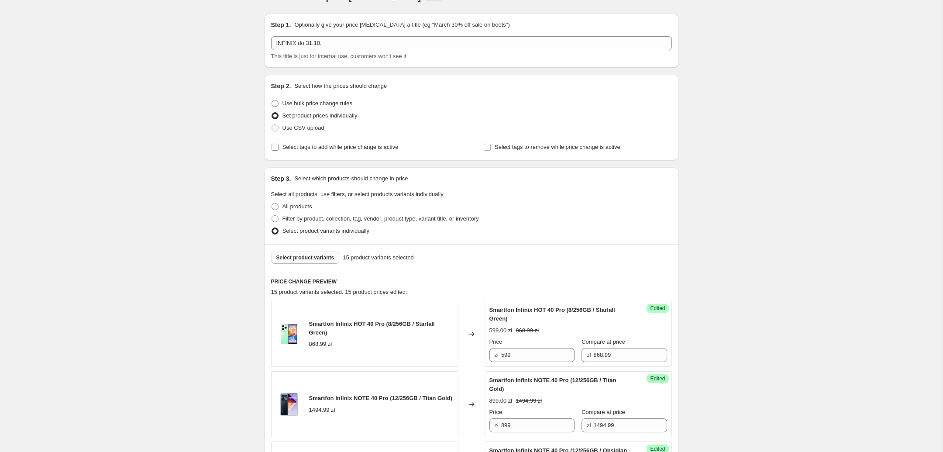
scroll to position [0, 0]
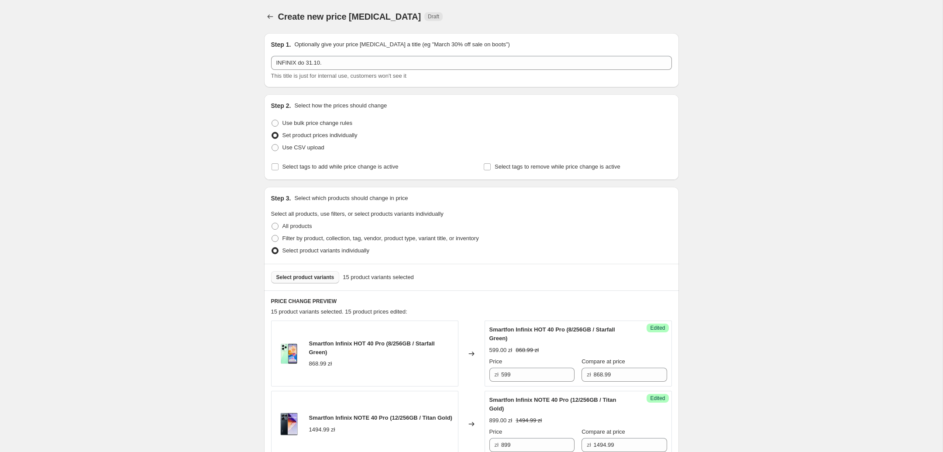
click at [306, 273] on button "Select product variants" at bounding box center [305, 277] width 69 height 12
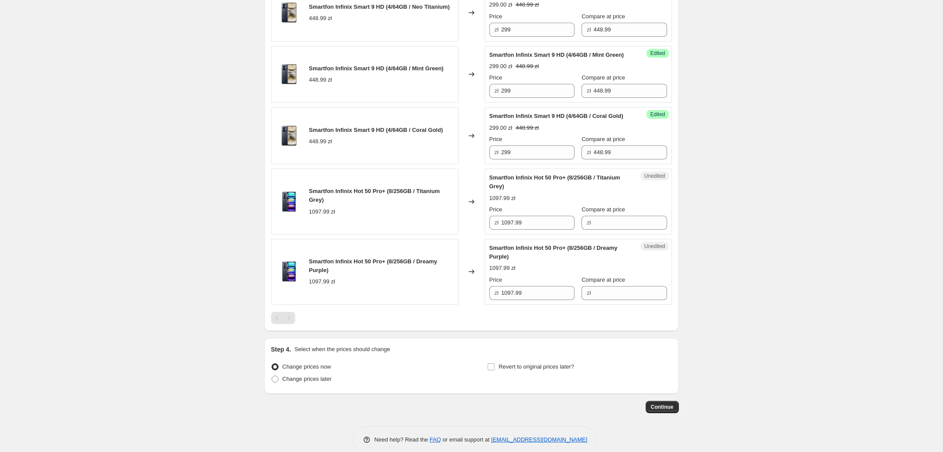
scroll to position [1146, 0]
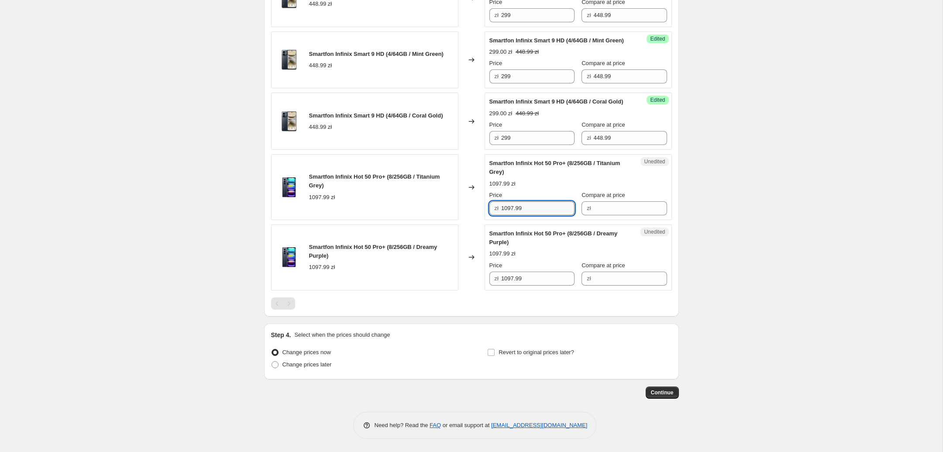
click at [543, 215] on input "1097.99" at bounding box center [537, 208] width 73 height 14
click at [607, 220] on div "Unedited Smartfon Infinix Hot 50 Pro+ (8/256GB / Titanium Grey) 1097.99 zł Pric…" at bounding box center [578, 187] width 187 height 66
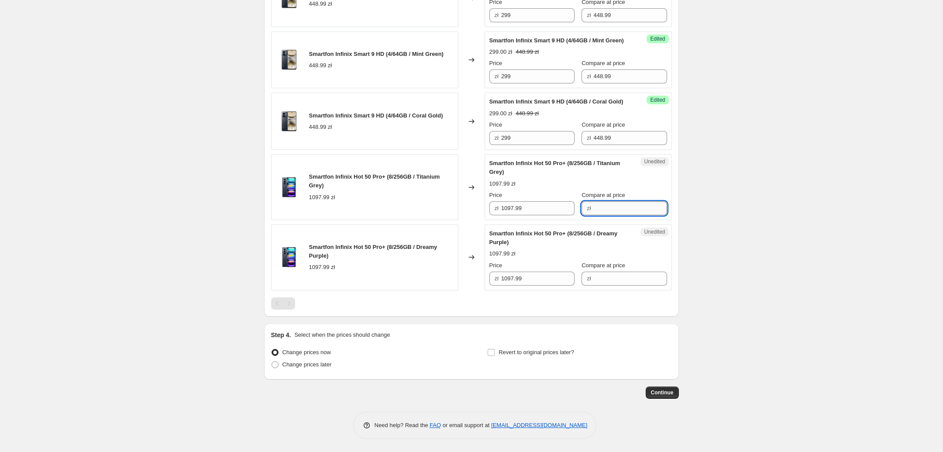
click at [609, 215] on input "Compare at price" at bounding box center [630, 208] width 73 height 14
paste input "1097.99"
type input "1097.99"
click at [602, 286] on input "Compare at price" at bounding box center [630, 279] width 73 height 14
paste input "1097.99"
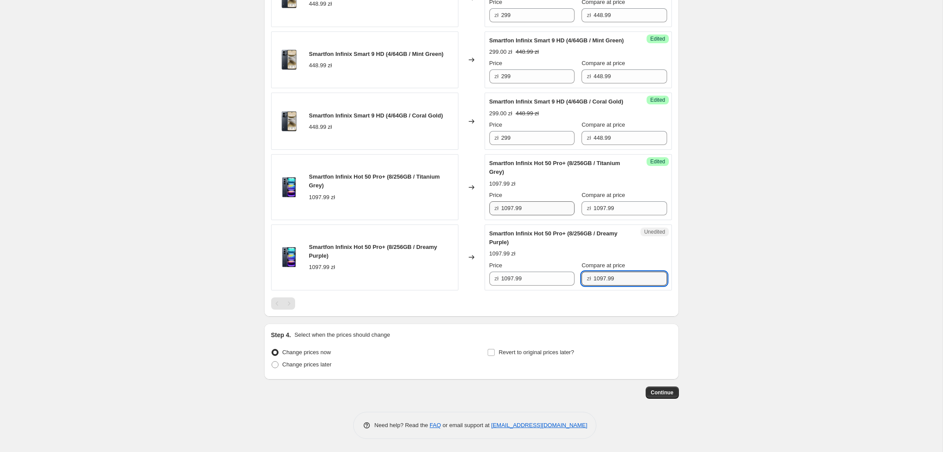
type input "1097.99"
click at [533, 215] on input "1097.99" at bounding box center [537, 208] width 73 height 14
type input "799"
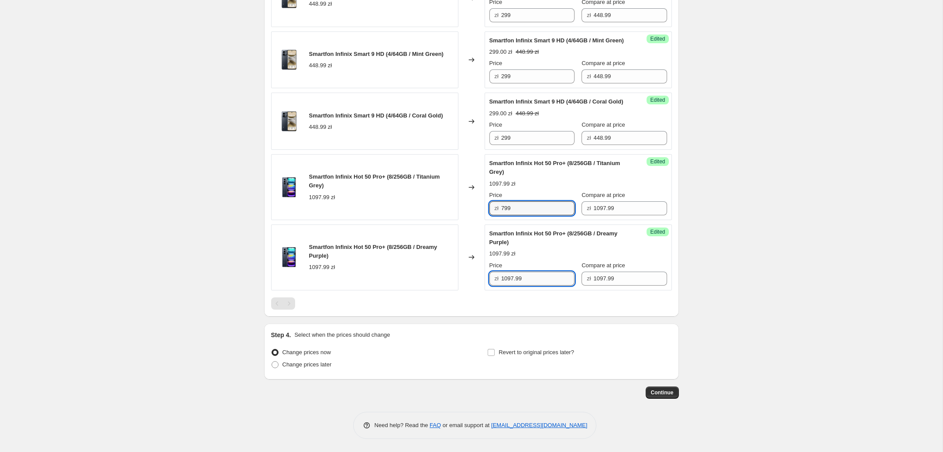
click at [540, 286] on input "1097.99" at bounding box center [537, 279] width 73 height 14
paste input "7"
type input "799"
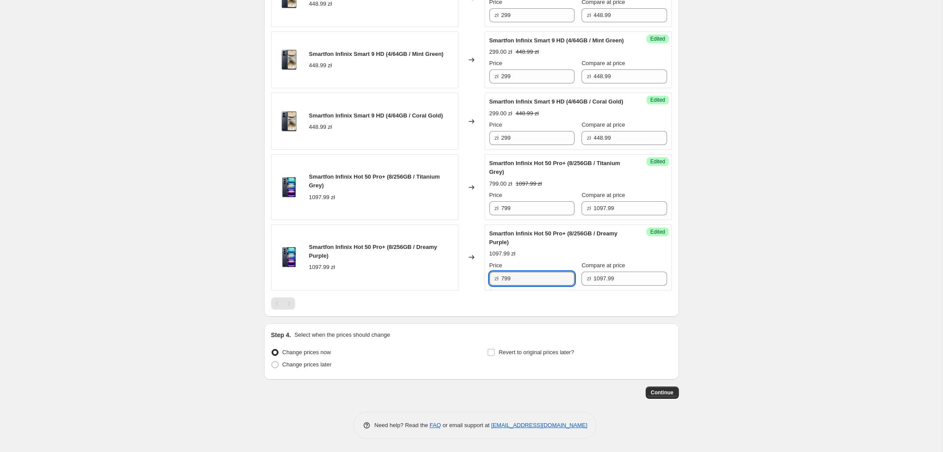
click at [312, 366] on span "Change prices later" at bounding box center [307, 364] width 49 height 7
click at [272, 362] on input "Change prices later" at bounding box center [272, 361] width 0 height 0
radio input "true"
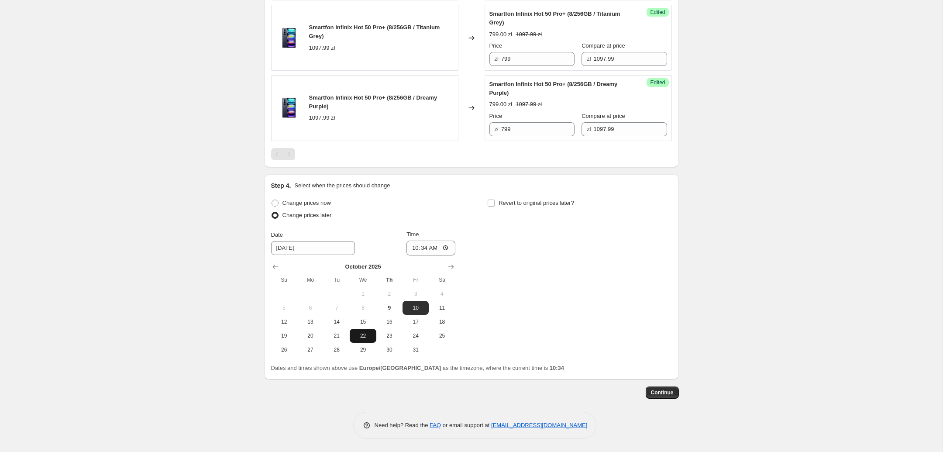
scroll to position [1344, 0]
click at [495, 207] on input "Revert to original prices later?" at bounding box center [491, 203] width 7 height 7
checkbox input "true"
click at [273, 207] on span at bounding box center [275, 203] width 7 height 7
click at [272, 200] on input "Change prices now" at bounding box center [272, 200] width 0 height 0
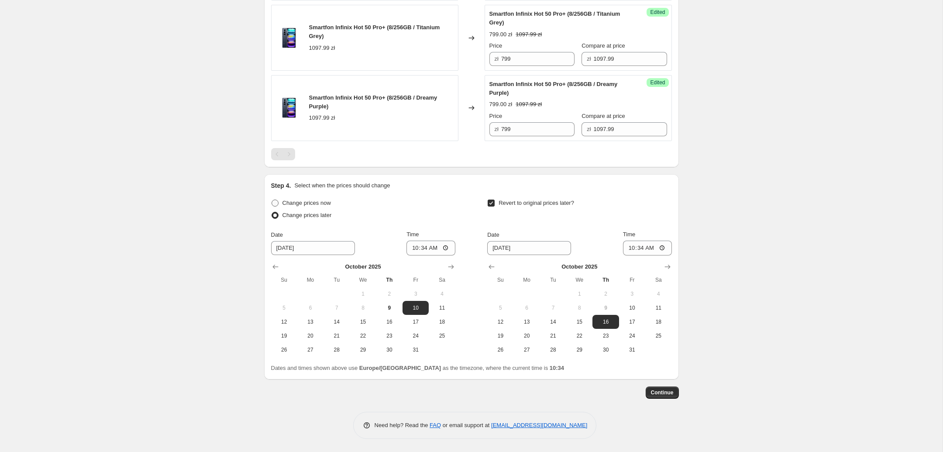
radio input "true"
click at [634, 356] on button "31" at bounding box center [632, 350] width 26 height 14
type input "10/31/2025"
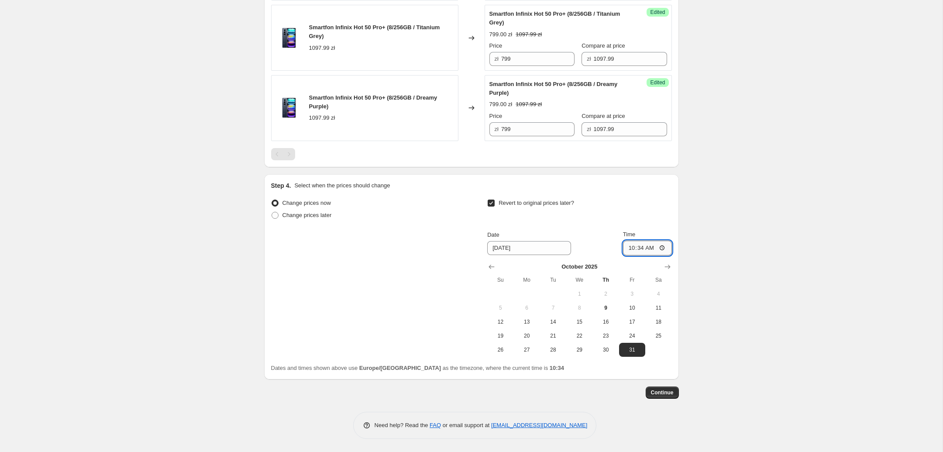
click at [661, 255] on input "10:34" at bounding box center [647, 248] width 49 height 15
click at [653, 255] on input "10:34" at bounding box center [647, 248] width 49 height 15
type input "23:59"
click at [659, 223] on div "Revert to original prices later?" at bounding box center [579, 210] width 184 height 26
click at [663, 396] on span "Continue" at bounding box center [662, 392] width 23 height 7
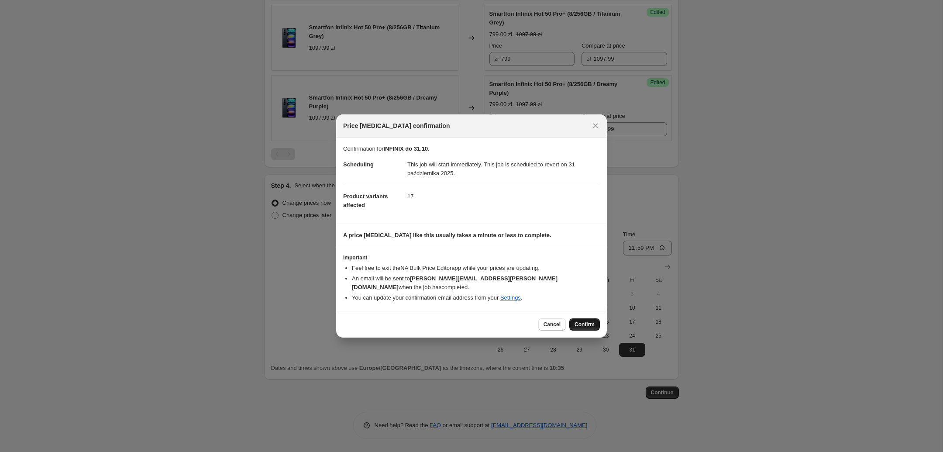
click at [578, 321] on span "Confirm" at bounding box center [585, 324] width 20 height 7
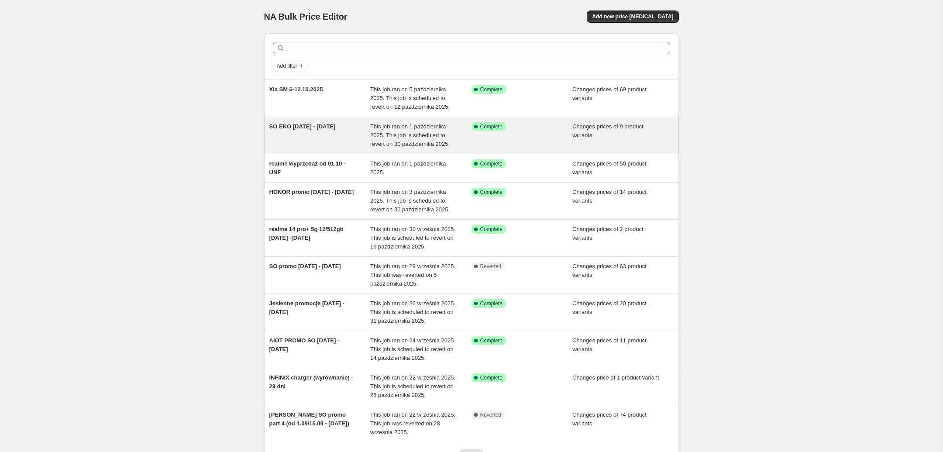
click at [349, 131] on div "SO EKO [DATE] - [DATE]" at bounding box center [319, 135] width 101 height 26
